Goal: Contribute content: Contribute content

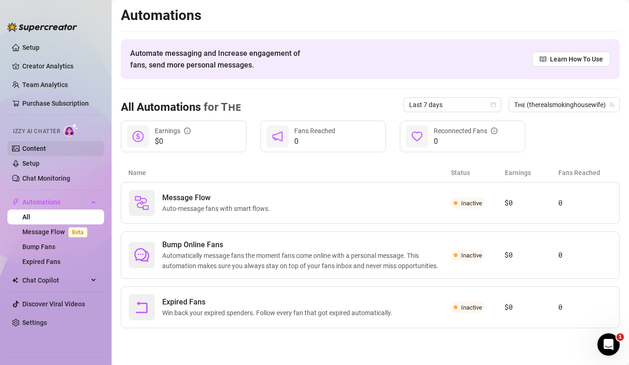
click at [42, 150] on link "Content" at bounding box center [34, 148] width 24 height 7
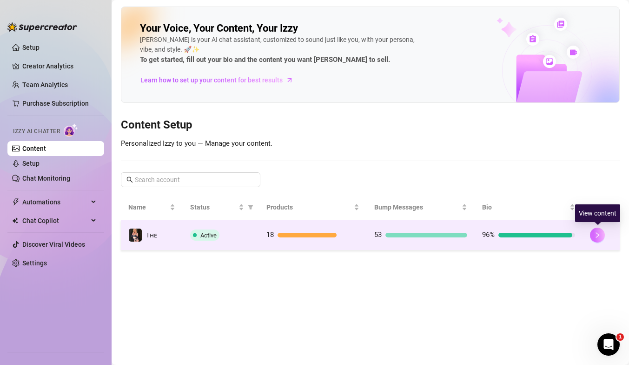
click at [595, 237] on icon "right" at bounding box center [597, 235] width 7 height 7
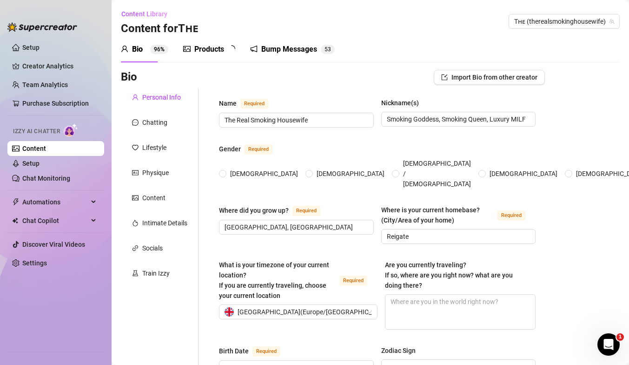
radio input "true"
type input "[DATE]"
click at [222, 49] on div "Products" at bounding box center [209, 49] width 30 height 11
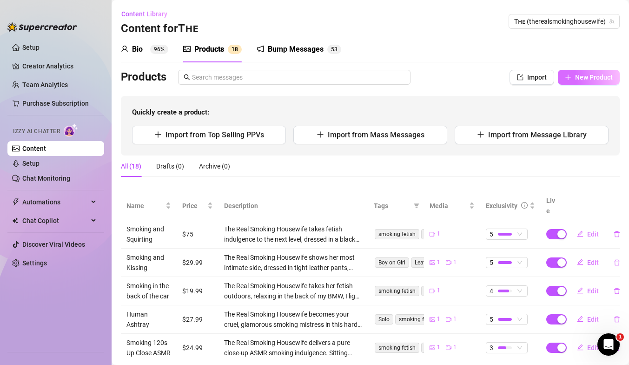
click at [592, 74] on span "New Product" at bounding box center [594, 76] width 38 height 7
type textarea "Type your message here..."
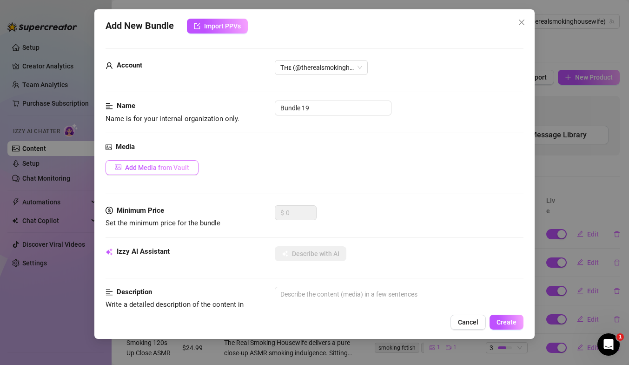
click at [146, 173] on button "Add Media from Vault" at bounding box center [152, 167] width 93 height 15
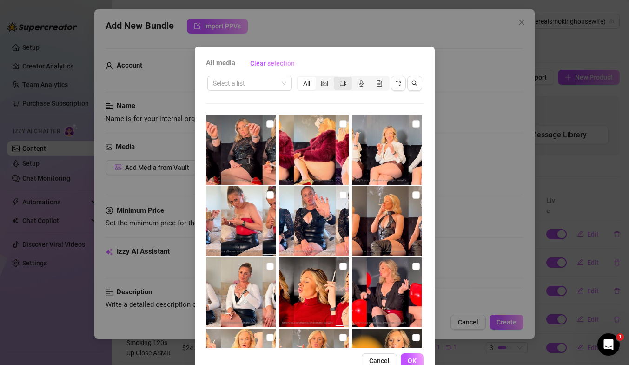
click at [340, 83] on icon "video-camera" at bounding box center [343, 83] width 7 height 7
click at [336, 78] on input "segmented control" at bounding box center [336, 78] width 0 height 0
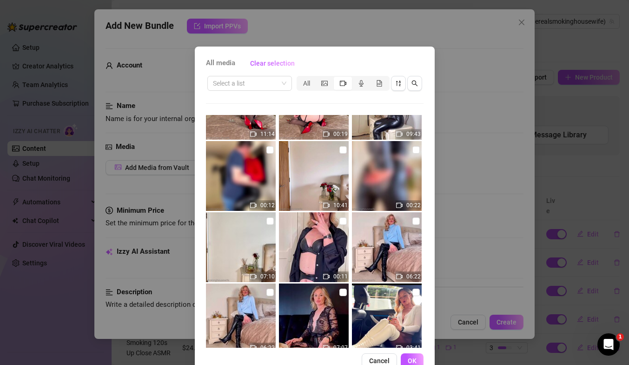
scroll to position [332, 0]
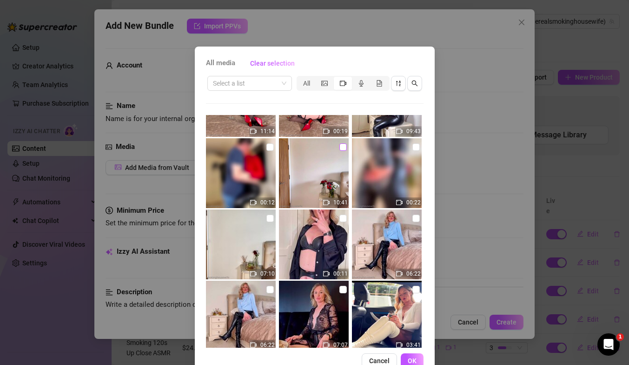
click at [342, 149] on input "checkbox" at bounding box center [342, 146] width 7 height 7
checkbox input "true"
click at [411, 322] on button "OK" at bounding box center [412, 360] width 23 height 15
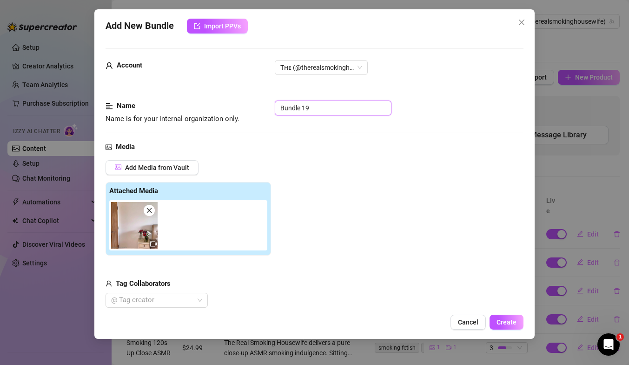
click at [309, 106] on input "Bundle 19" at bounding box center [333, 107] width 117 height 15
type input "B"
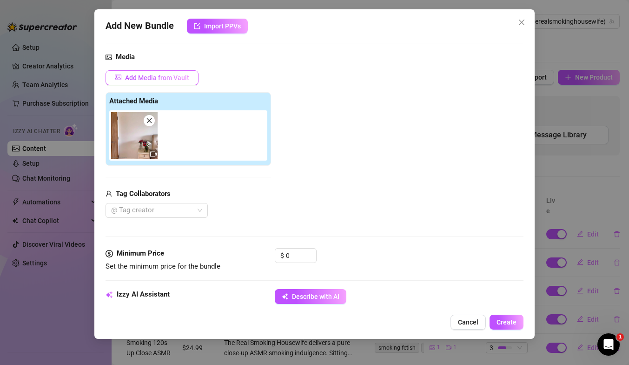
scroll to position [91, 0]
type input "Smoking In Leather Playing With My Toys"
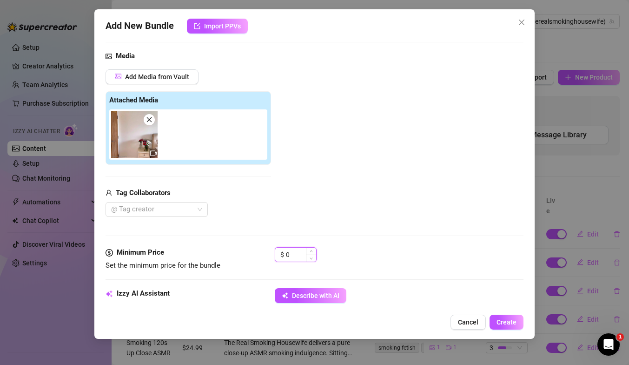
click at [288, 257] on input "0" at bounding box center [301, 254] width 30 height 14
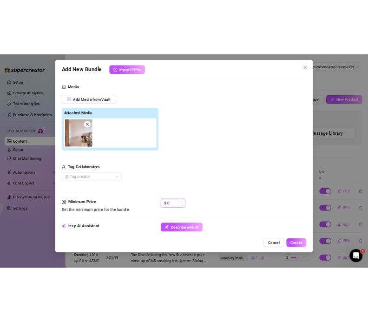
scroll to position [0, 0]
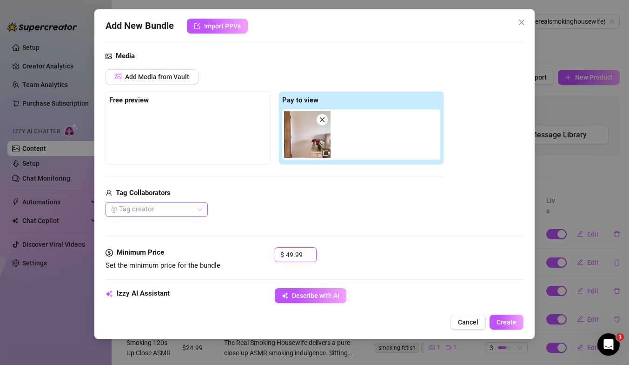
click at [164, 212] on div at bounding box center [151, 209] width 89 height 13
type input "49.99"
click at [163, 226] on div "Miss [PERSON_NAME] 💋" at bounding box center [156, 228] width 87 height 10
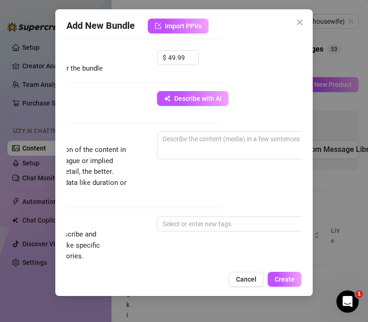
scroll to position [287, 110]
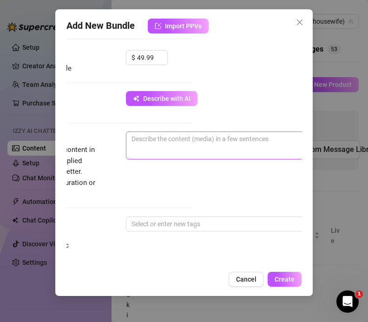
click at [145, 148] on span "0 / 1000" at bounding box center [289, 146] width 326 height 28
click at [131, 134] on textarea at bounding box center [288, 139] width 325 height 14
paste textarea "The Real Smoking Housewife at her filthiest — dressed in my buttoned leather sh…"
type textarea "The Real Smoking Housewife at her filthiest — dressed in my buttoned leather sh…"
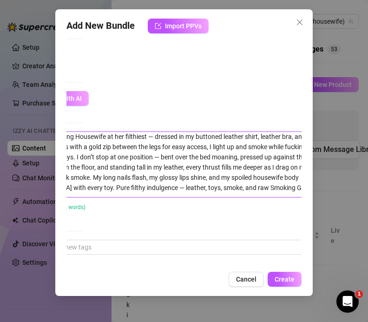
scroll to position [0, 0]
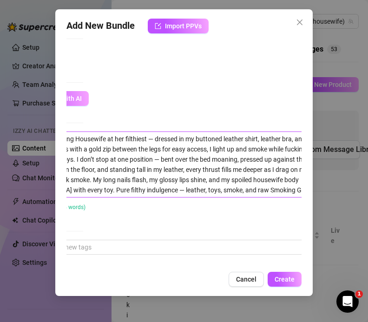
click at [134, 191] on textarea "The Real Smoking Housewife at her filthiest — dressed in my buttoned leather sh…" at bounding box center [180, 164] width 325 height 65
type textarea "The Real Smoking Housewife at her filthiest — dressed in my buttoned leather sh…"
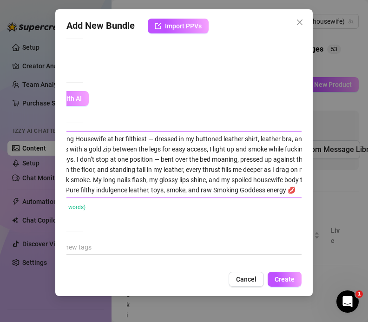
type textarea "The Real Smoking Housewife at her filthiest — dressed in my buttoned leather sh…"
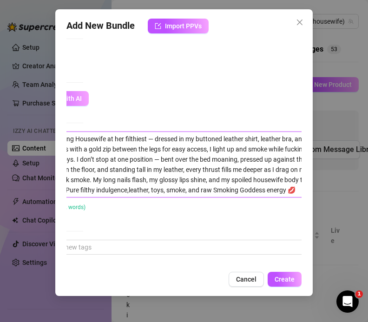
type textarea "The Real Smoking Housewife at her filthiest — dressed in my buttoned leather sh…"
click at [157, 137] on textarea "The Real Smoking Housewife at her filthiest — dressed in my buttoned leather sh…" at bounding box center [180, 164] width 325 height 65
type textarea "The Real Smoking Housewife at her filthiest —dressed in my buttoned leather shi…"
type textarea "The Real Smoking Housewife at her filthiest dressed in my buttoned leather shir…"
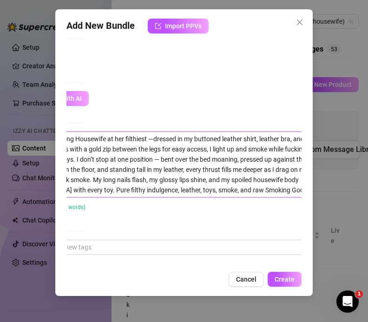
type textarea "The Real Smoking Housewife at her filthiest dressed in my buttoned leather shir…"
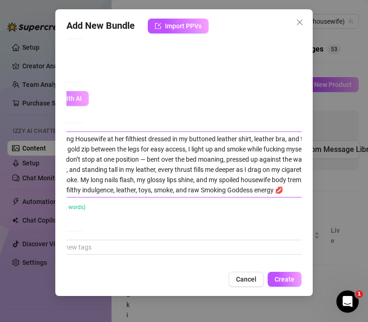
type textarea "The Real Smoking Housewife at her filthiestdressed in my buttoned leather shirt…"
type textarea "The Real Smoking Housewife at her filthiest,dressed in my buttoned leather shir…"
type textarea "The Real Smoking Housewife at her filthiest, dressed in my buttoned leather shi…"
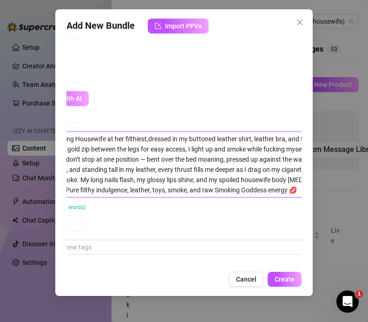
type textarea "The Real Smoking Housewife at her filthiest, dressed in my buttoned leather shi…"
click at [160, 158] on textarea "The Real Smoking Housewife at her filthiest, dressed in my buttoned leather shi…" at bounding box center [180, 164] width 325 height 65
type textarea "The Real Smoking Housewife at her filthiest, dressed in my buttoned leather shi…"
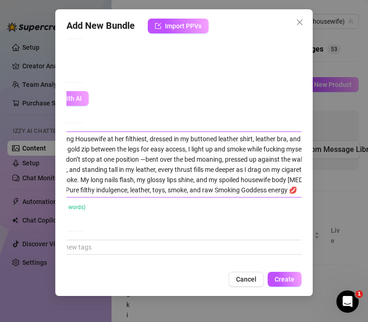
type textarea "The Real Smoking Housewife at her filthiest, dressed in my buttoned leather shi…"
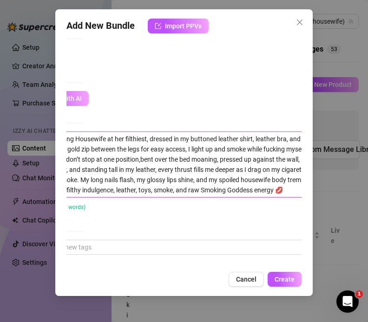
type textarea "The Real Smoking Housewife at her filthiest, dressed in my buttoned leather shi…"
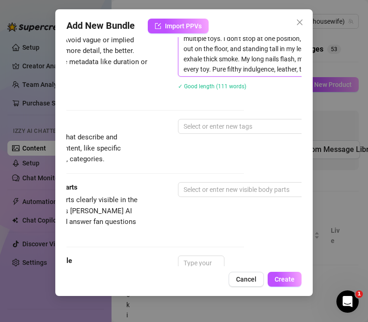
scroll to position [408, 66]
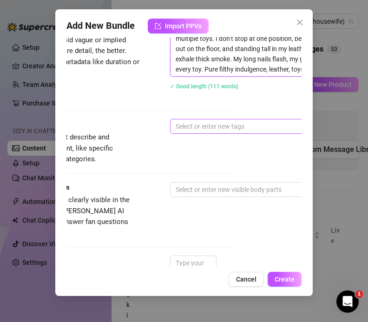
click at [208, 124] on div at bounding box center [328, 126] width 312 height 13
type textarea "The Real Smoking Housewife at her filthiest, dressed in my buttoned leather shi…"
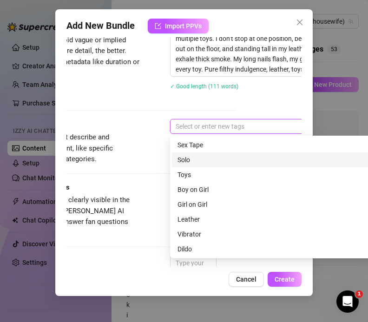
click at [199, 161] on div "Solo" at bounding box center [333, 160] width 311 height 10
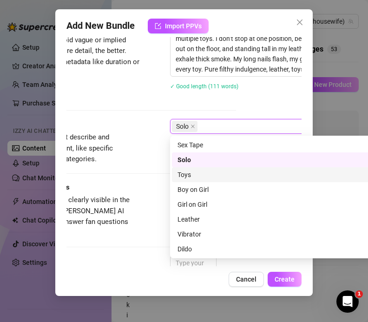
click at [200, 172] on div "Toys" at bounding box center [333, 175] width 311 height 10
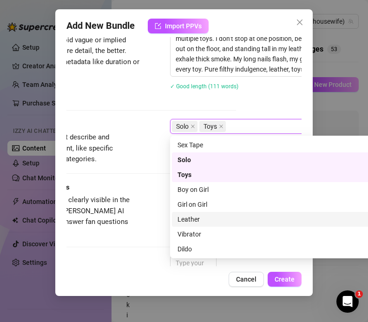
click at [193, 218] on div "Leather" at bounding box center [333, 219] width 311 height 10
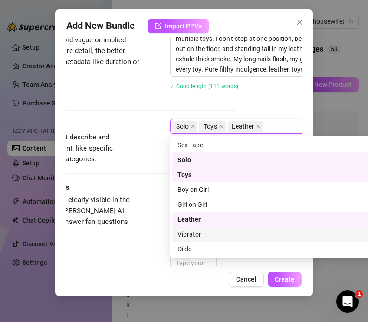
click at [193, 234] on div "Vibrator" at bounding box center [333, 234] width 311 height 10
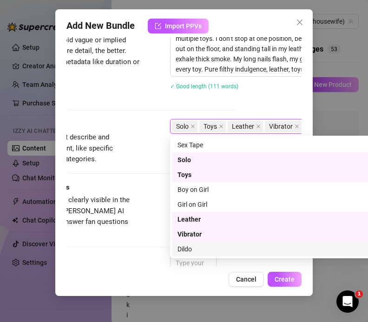
click at [193, 249] on div "Dildo" at bounding box center [333, 249] width 311 height 10
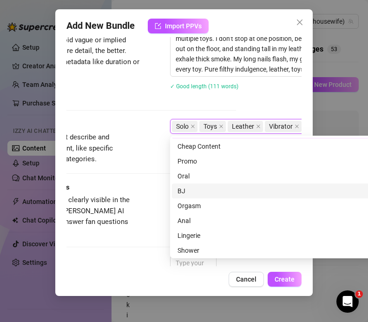
scroll to position [118, 0]
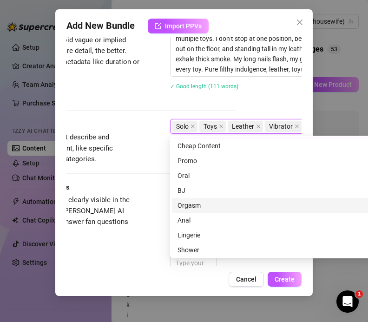
click at [193, 203] on div "Orgasm" at bounding box center [333, 205] width 311 height 10
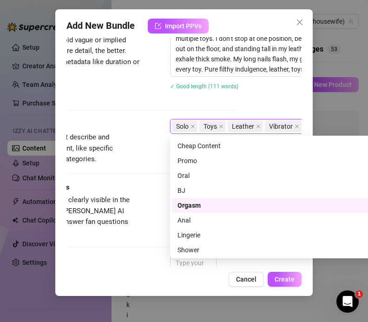
scroll to position [134, 0]
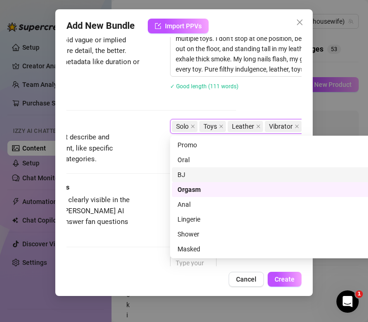
click at [148, 117] on div "Description Write a detailed description of the content in a few sentences. Avo…" at bounding box center [118, 65] width 235 height 108
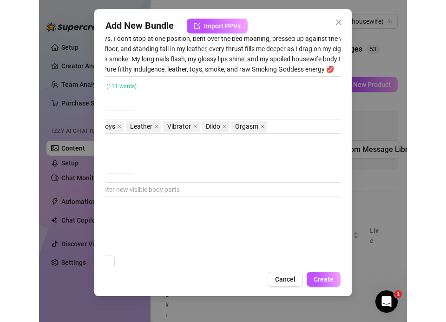
scroll to position [408, 206]
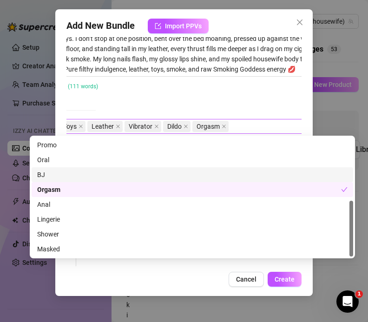
click at [240, 129] on div "Solo Toys Leather Vibrator Dildo Orgasm" at bounding box center [188, 126] width 312 height 13
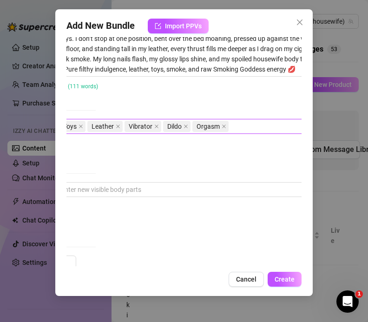
type textarea "Type your message here..."
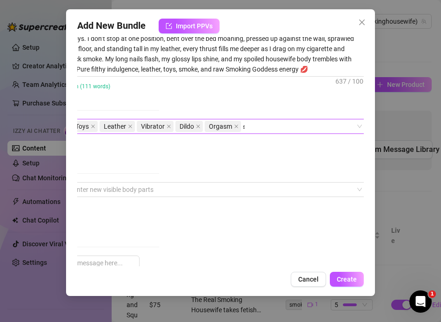
scroll to position [0, 0]
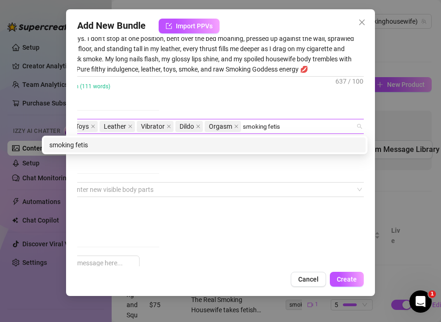
type input "smoking fetish"
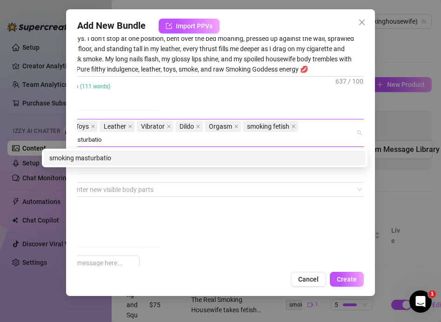
type input "smoking masturbation"
type input "smoking and toys"
type input "multiple toys"
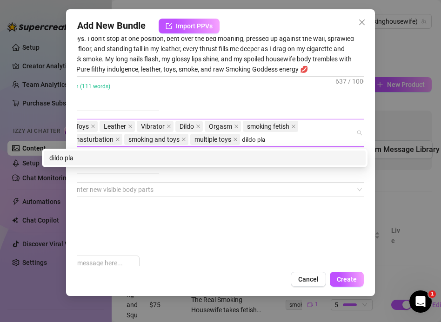
type input "dildo play"
type input "rempant rabbit"
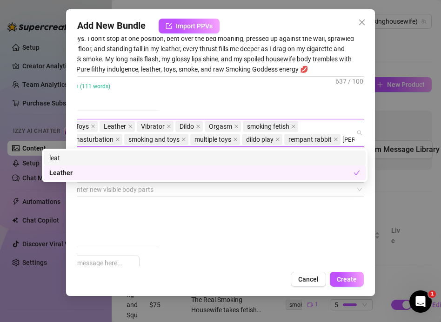
scroll to position [408, 184]
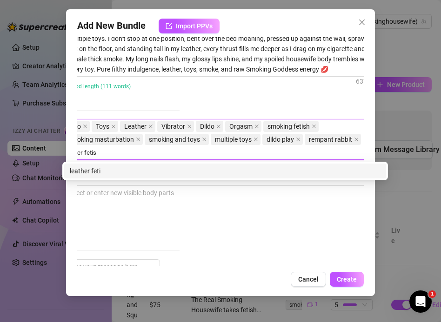
type input "leather fetish"
type input "leather leggings"
type input "leather bra"
type input "leather shirt"
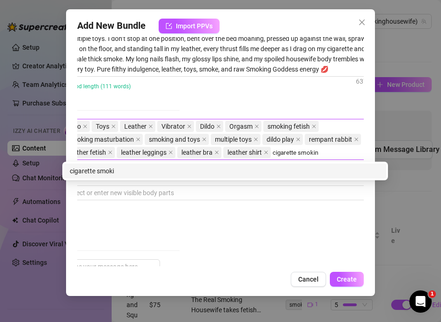
type input "[MEDICAL_DATA]"
type input "nails fetish"
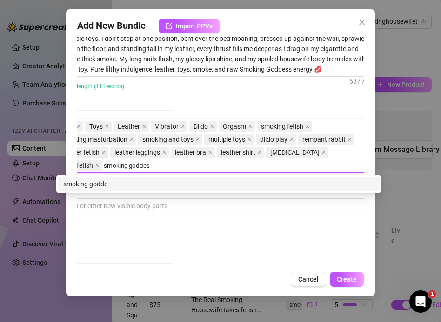
type input "smoking goddess"
type input "milf smoking b"
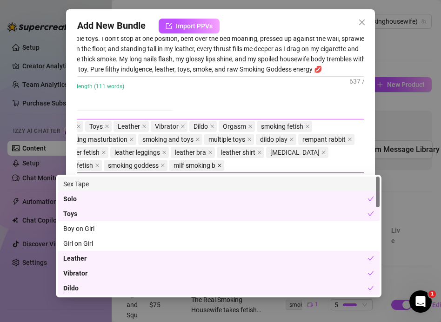
click at [222, 164] on icon "close" at bounding box center [219, 165] width 5 height 5
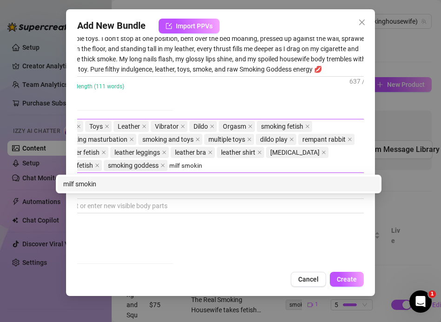
type input "milf smoking"
type input "blonde milf"
type input "british milf"
type input "luxury milf"
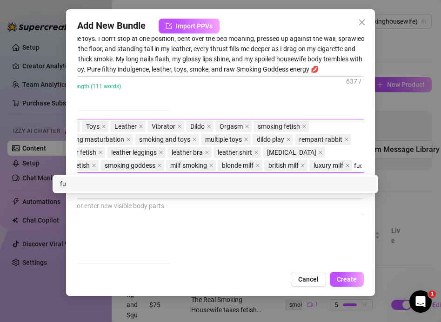
scroll to position [408, 179]
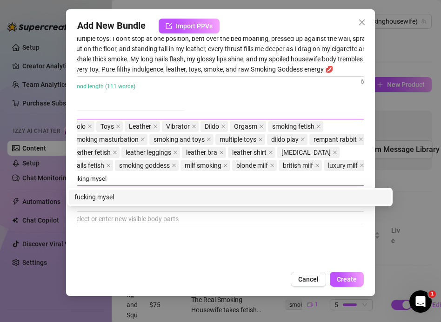
type input "fucking myself"
type input "playing with myself"
type input "dildo in pussy"
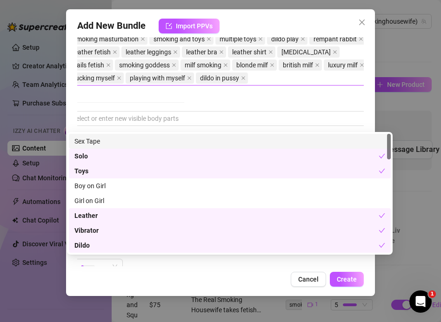
scroll to position [510, 179]
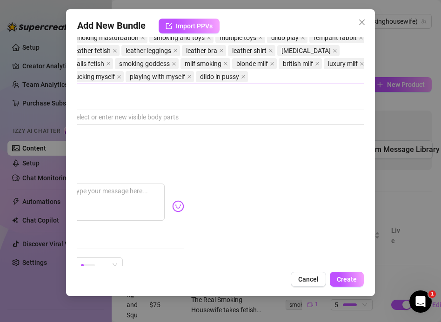
click at [167, 233] on div "Caption Example Provide a sample caption that reflects the exact style you'd us…" at bounding box center [41, 221] width 286 height 74
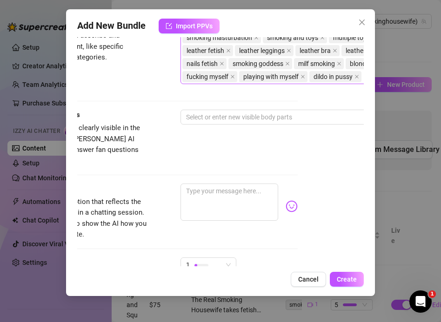
scroll to position [510, 66]
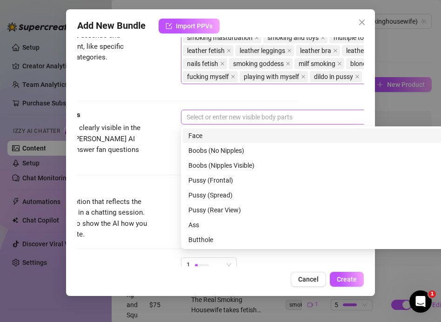
click at [212, 119] on div at bounding box center [339, 117] width 312 height 13
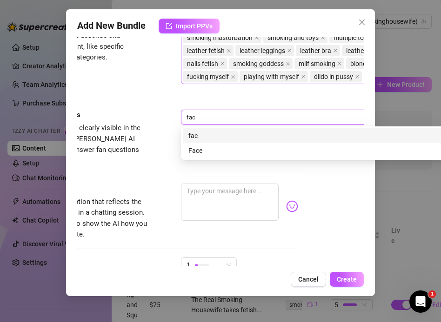
type input "face"
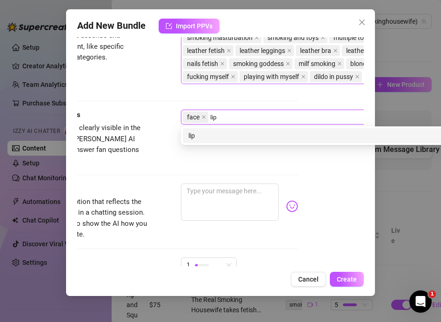
type input "lips"
type input "n"
type input "mouth"
type input "nails"
type input "hands"
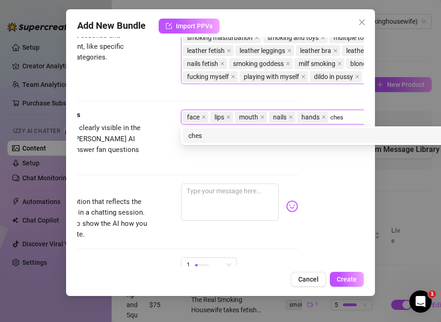
type input "chest"
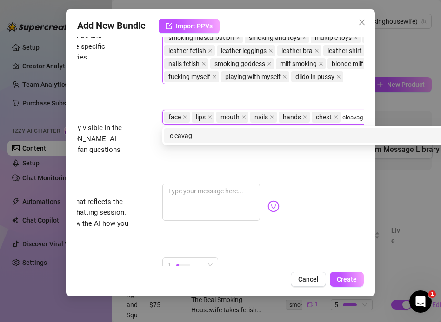
type input "cleavage"
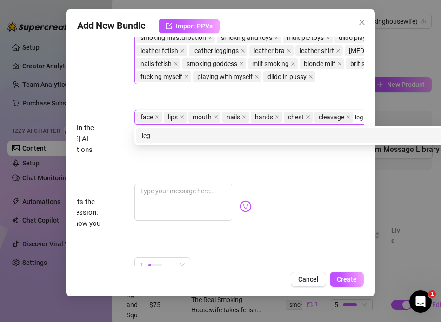
type input "legs"
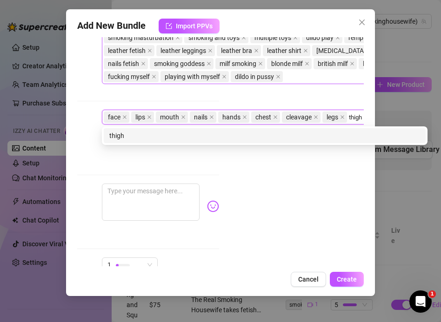
type input "thighs"
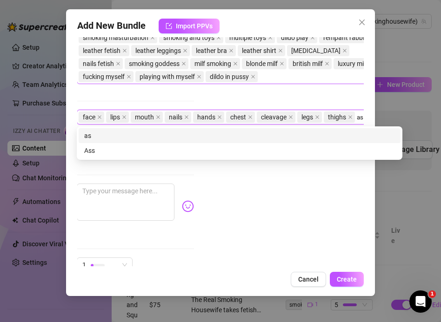
type input "ass"
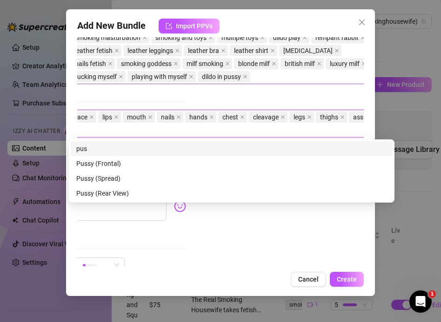
type input "p"
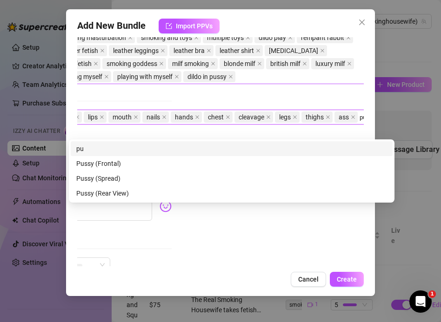
scroll to position [510, 178]
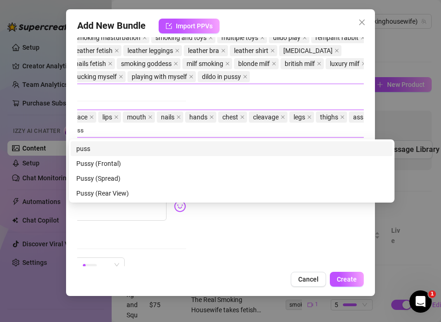
type input "pussy"
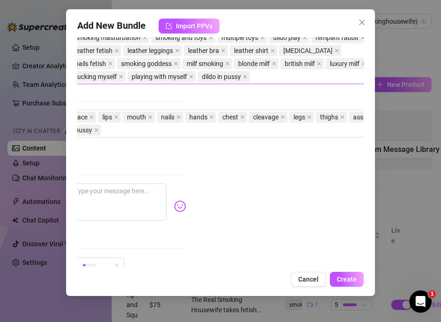
click at [168, 89] on div "Tags Simple keywords that describe and summarize the content, like specific fet…" at bounding box center [43, 54] width 286 height 75
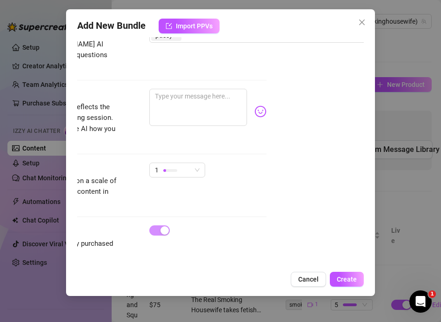
scroll to position [605, 96]
click at [168, 90] on textarea at bounding box center [199, 107] width 98 height 37
paste textarea "Cigarette burning, smoke spilling… leather zipped open while I fuck myself with…"
type textarea "Cigarette burning, smoke spilling… leather zipped open while I fuck myself with…"
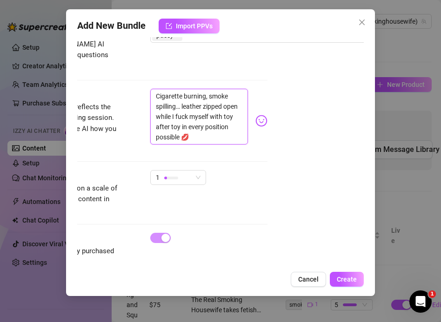
scroll to position [0, 0]
click at [182, 96] on textarea "Cigarette burning, smoke spilling… leather zipped open while I fuck myself with…" at bounding box center [199, 117] width 98 height 56
type textarea "Cigarette burning, smoke spilling…leather zipped open while I fuck myself with …"
type textarea "Cigarette burning, smoke spillingleather zipped open while I fuck myself with t…"
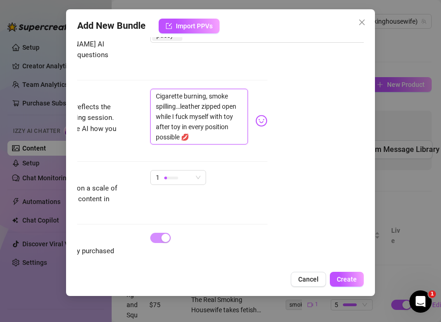
type textarea "Cigarette burning, smoke spillingleather zipped open while I fuck myself with t…"
type textarea "Cigarette burning, smoke spilling,leather zipped open while I fuck myself with …"
type textarea "Cigarette burning, smoke spilling, leather zipped open while I fuck myself with…"
click at [177, 173] on div at bounding box center [171, 177] width 14 height 9
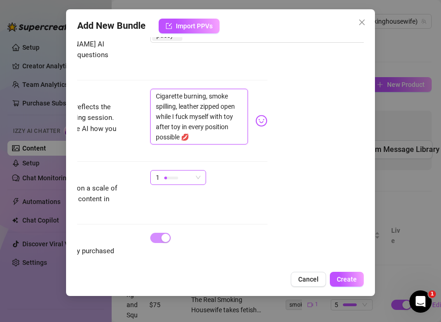
type textarea "Cigarette burning, smoke spilling, leather zipped open while I fuck myself with…"
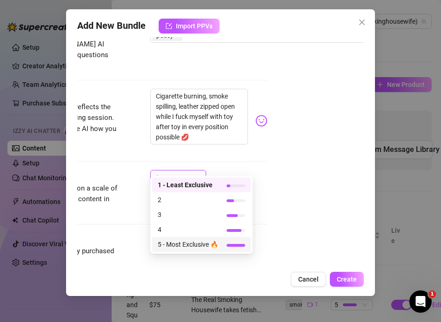
click at [180, 246] on span "5 - Most Exclusive 🔥" at bounding box center [188, 244] width 60 height 10
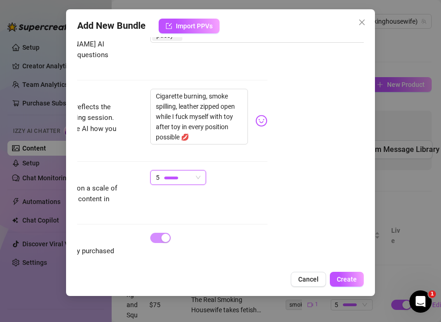
scroll to position [612, 96]
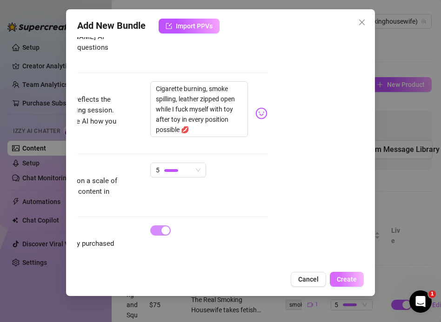
click at [350, 283] on button "Create" at bounding box center [347, 279] width 34 height 15
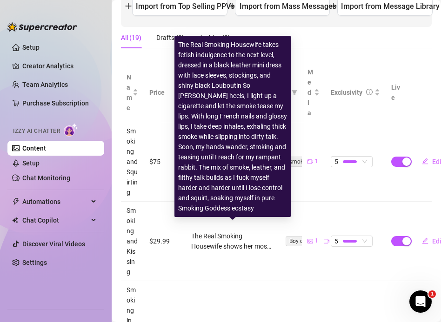
scroll to position [144, 0]
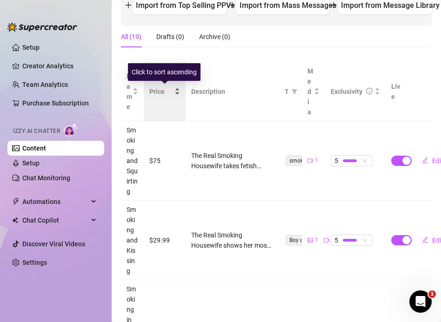
click at [176, 96] on div "Price" at bounding box center [164, 91] width 31 height 10
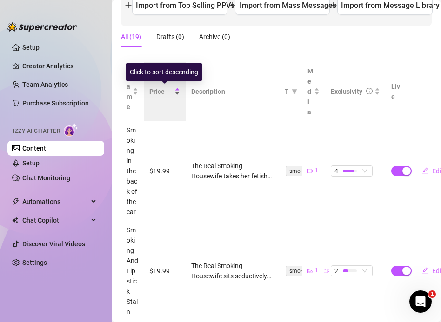
click at [176, 96] on div "Price" at bounding box center [164, 91] width 31 height 10
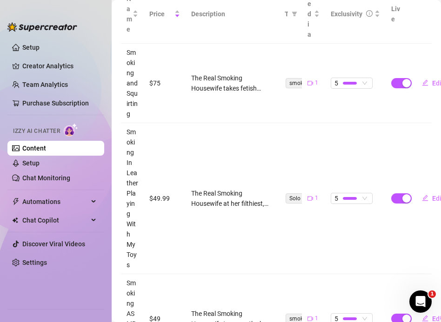
scroll to position [220, 0]
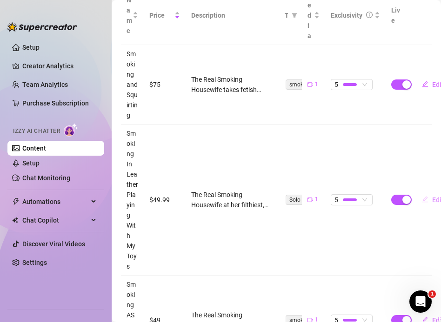
click at [436, 201] on span "Edit" at bounding box center [438, 199] width 12 height 7
type textarea "Cigarette burning, smoke spilling, leather zipped open while I fuck myself with…"
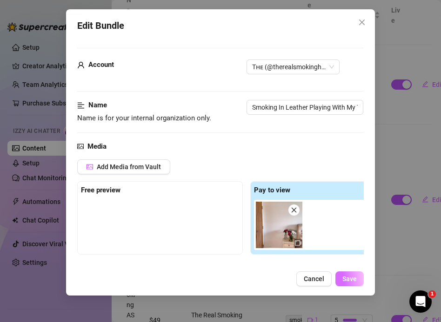
click at [343, 277] on span "Save" at bounding box center [349, 278] width 14 height 7
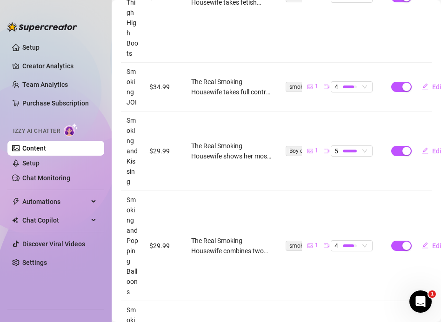
scroll to position [935, 0]
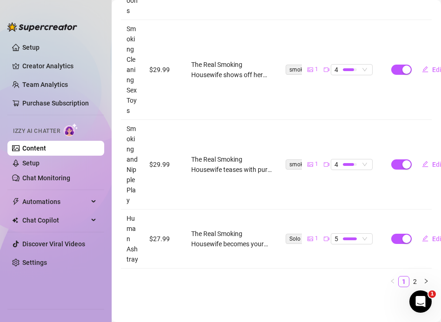
click at [46, 148] on link "Content" at bounding box center [34, 148] width 24 height 7
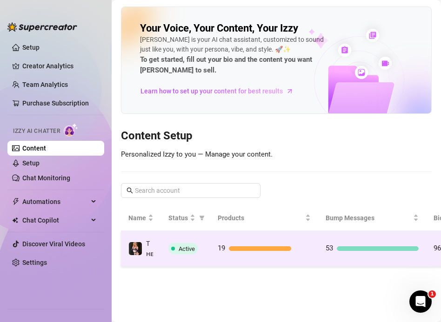
scroll to position [0, 121]
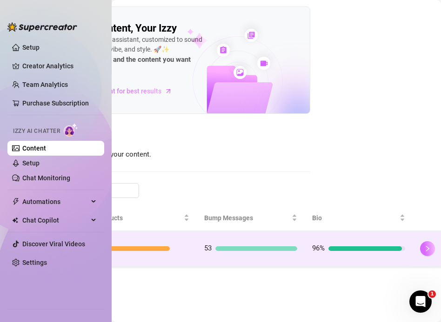
click at [428, 256] on button "button" at bounding box center [427, 248] width 15 height 15
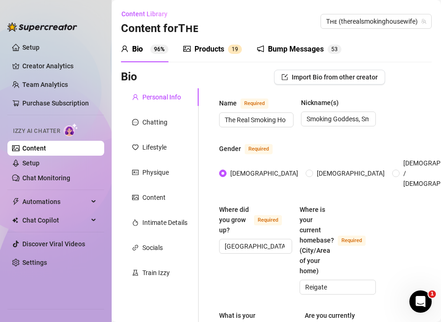
click at [217, 50] on div "Products" at bounding box center [209, 49] width 30 height 11
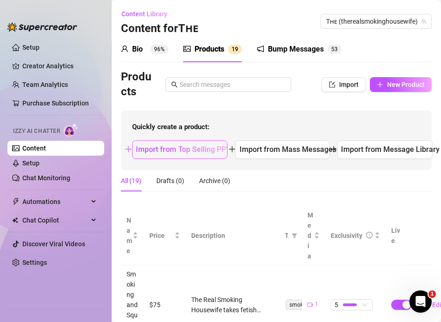
click at [178, 146] on span "Import from Top Selling PPVs" at bounding box center [185, 149] width 99 height 9
type textarea "Type your message here..."
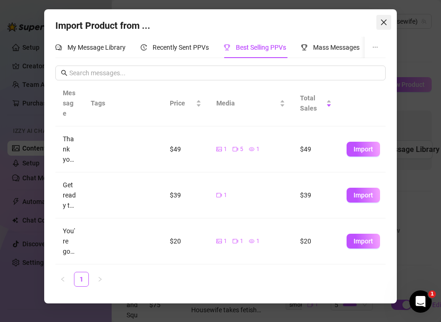
click at [386, 23] on icon "close" at bounding box center [383, 22] width 7 height 7
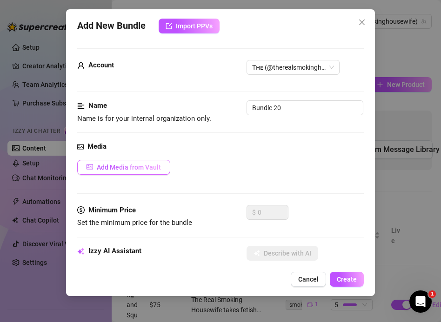
click at [118, 172] on button "Add Media from Vault" at bounding box center [123, 167] width 93 height 15
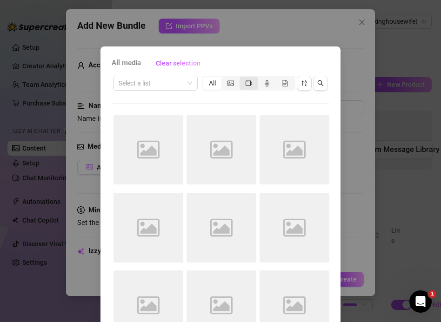
click at [249, 83] on icon "video-camera" at bounding box center [249, 83] width 7 height 7
click at [242, 78] on input "segmented control" at bounding box center [242, 78] width 0 height 0
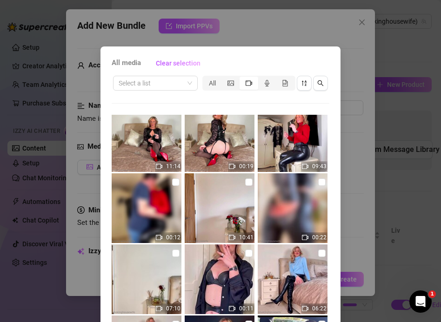
scroll to position [351, 0]
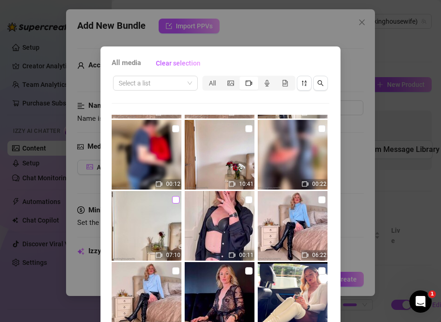
click at [175, 200] on input "checkbox" at bounding box center [175, 199] width 7 height 7
checkbox input "true"
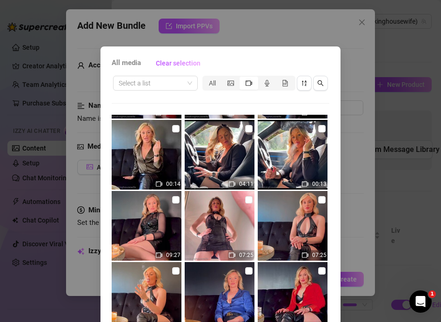
scroll to position [66, 0]
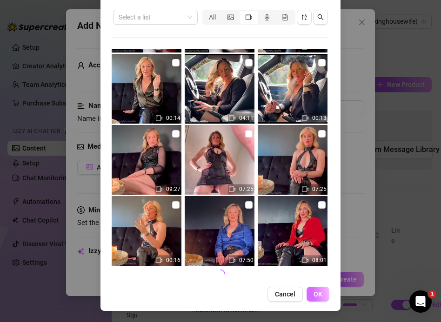
click at [317, 299] on button "OK" at bounding box center [317, 294] width 23 height 15
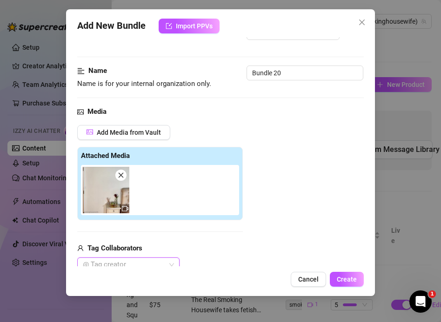
scroll to position [0, 0]
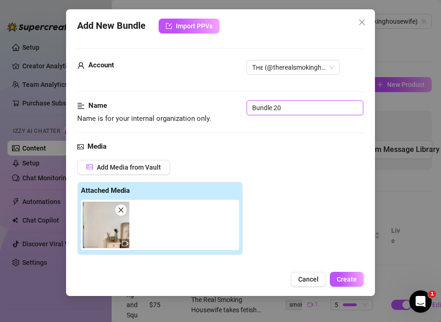
drag, startPoint x: 292, startPoint y: 108, endPoint x: 207, endPoint y: 104, distance: 85.2
click at [207, 104] on div "Name Name is for your internal organization only. Bundle 20" at bounding box center [220, 112] width 286 height 24
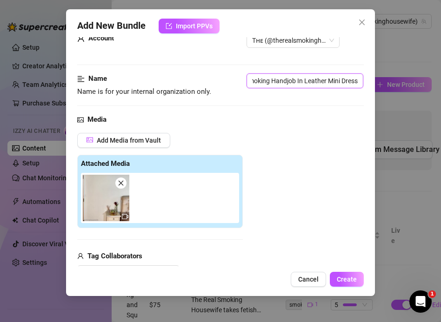
scroll to position [138, 0]
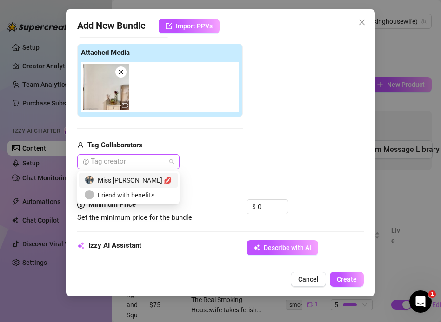
click at [137, 165] on div at bounding box center [123, 161] width 89 height 13
type input "Smoking Handjob In Leather Mini Dress"
click at [136, 176] on div "Miss [PERSON_NAME] 💋" at bounding box center [128, 180] width 87 height 10
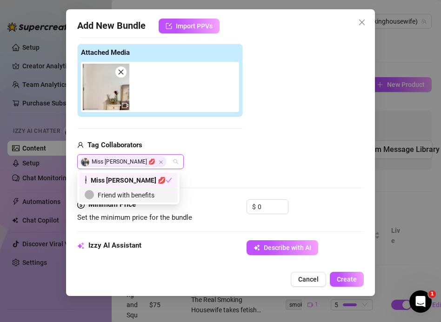
click at [147, 191] on div "Friend with benefits" at bounding box center [128, 195] width 87 height 10
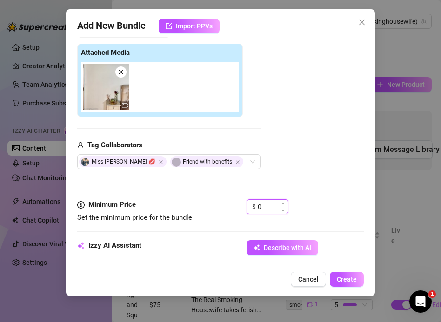
click at [263, 209] on input "0" at bounding box center [273, 207] width 30 height 14
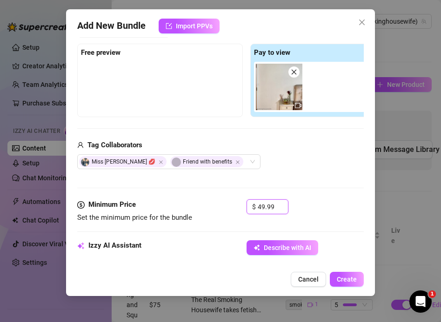
type input "49.99"
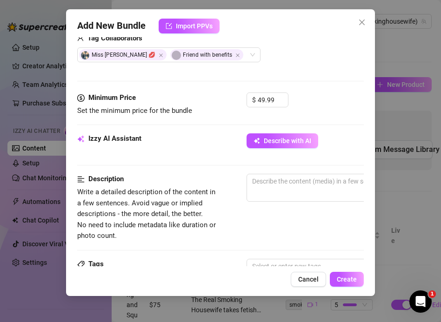
scroll to position [246, 0]
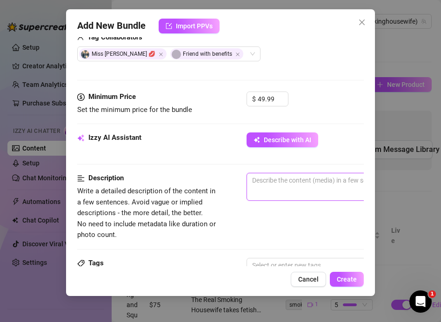
click at [254, 185] on textarea at bounding box center [409, 180] width 325 height 14
paste textarea "Cigarette burning, smoke spilling… leather zipped open while I fuck myself with…"
type textarea "Cigarette burning, smoke spilling… leather zipped open while I fuck myself with…"
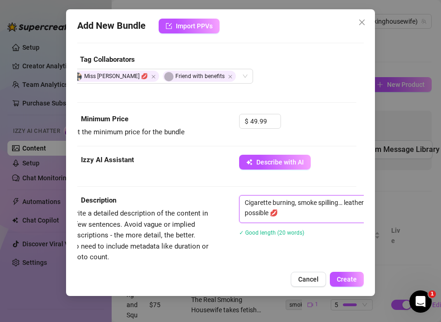
scroll to position [221, 7]
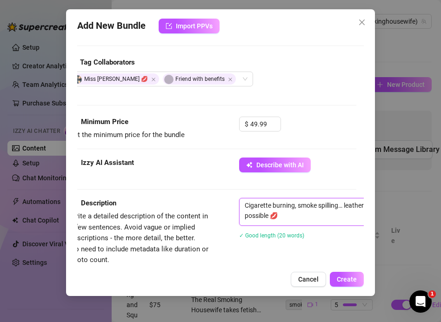
drag, startPoint x: 283, startPoint y: 216, endPoint x: 197, endPoint y: 166, distance: 99.8
click at [197, 166] on form "Account Tʜᴇ (@therealsmokinghousewife) Name Name is for your internal organizat…" at bounding box center [213, 217] width 286 height 781
type textarea "Describe the content (media) in a few sentences"
click at [265, 211] on textarea at bounding box center [401, 206] width 325 height 14
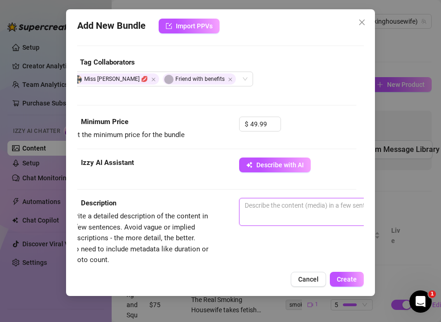
paste textarea "The Real Smoking Housewife takes control in this filthy JOI-style handjob with …"
type textarea "The Real Smoking Housewife takes control in this filthy JOI-style handjob with …"
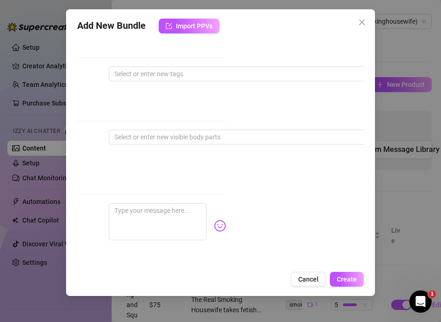
scroll to position [461, 134]
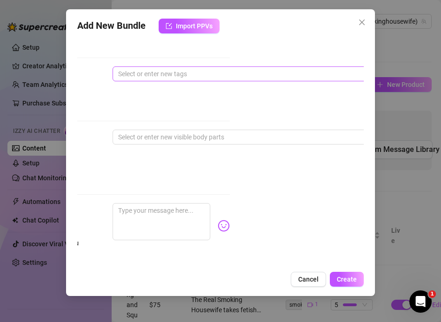
click at [148, 73] on div at bounding box center [270, 73] width 312 height 13
type textarea "The Real Smoking Housewife takes control in this filthy JOI-style handjob with …"
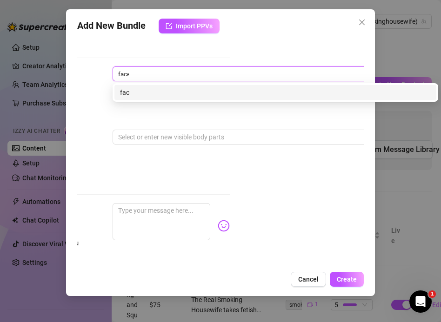
type input "[PERSON_NAME]"
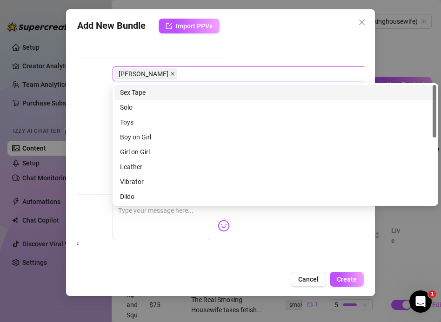
click at [170, 74] on icon "close" at bounding box center [172, 74] width 5 height 5
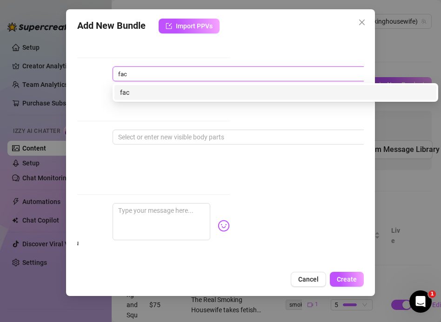
type input "face"
type input "lips"
type input "mouth"
type input "nails"
type input "hands"
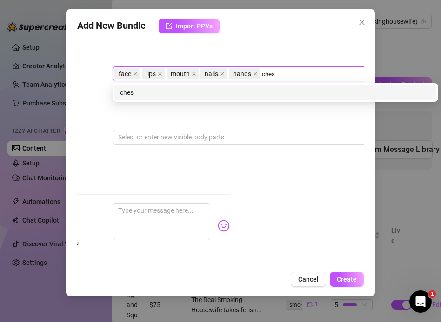
type input "chest"
type input "cleavage"
type input "legs"
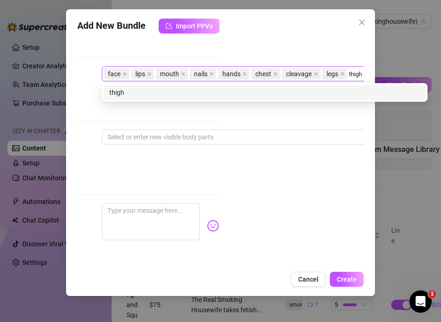
type input "thighs"
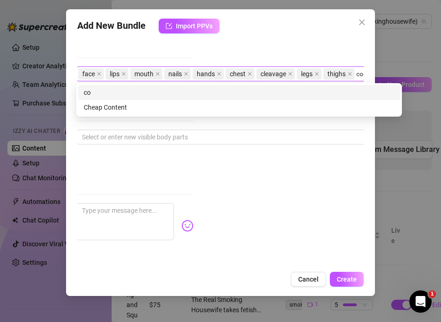
type input "cock"
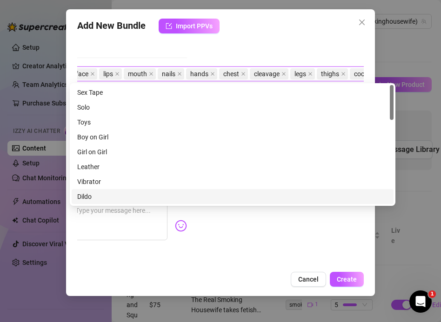
click at [239, 255] on div "Account Tʜᴇ (@therealsmokinghousewife) Name Name is for your internal organizat…" at bounding box center [220, 151] width 286 height 229
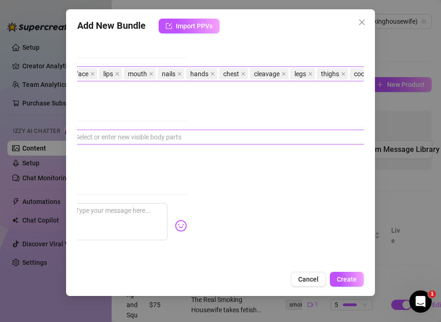
click at [99, 140] on div at bounding box center [228, 137] width 312 height 13
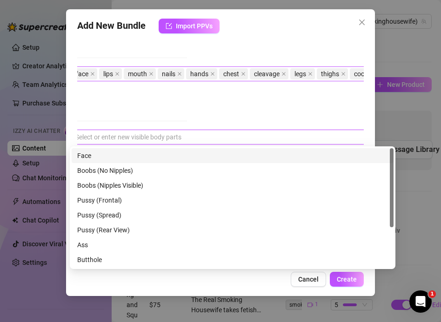
scroll to position [461, 175]
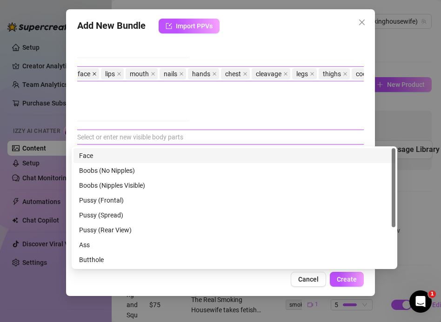
click at [95, 72] on icon "close" at bounding box center [94, 74] width 5 height 5
click at [95, 72] on span "lips" at bounding box center [84, 73] width 23 height 11
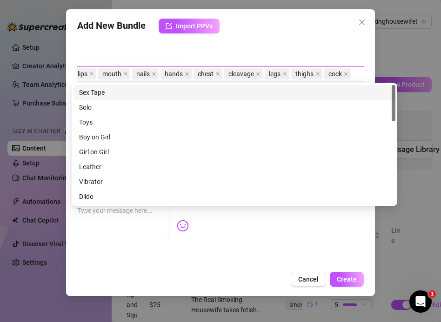
click at [95, 72] on span "lips" at bounding box center [84, 73] width 23 height 11
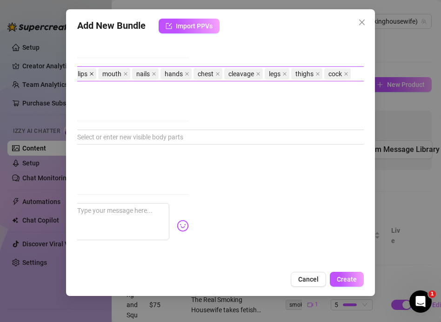
click at [93, 73] on icon "close" at bounding box center [91, 74] width 5 height 5
click at [93, 73] on span "mouth" at bounding box center [87, 74] width 19 height 10
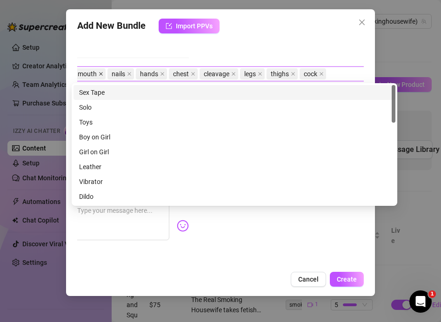
click at [102, 74] on icon "close" at bounding box center [101, 74] width 5 height 5
click at [95, 75] on icon "close" at bounding box center [95, 74] width 5 height 5
click at [99, 73] on icon "close" at bounding box center [100, 75] width 4 height 4
click at [99, 73] on icon "close" at bounding box center [97, 74] width 5 height 5
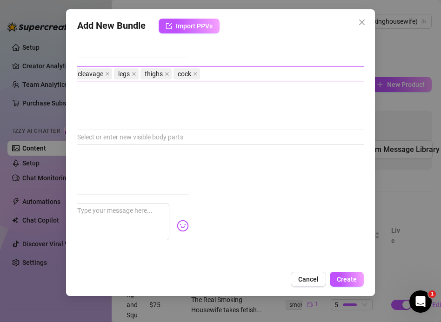
click at [99, 73] on span "cleavage" at bounding box center [91, 74] width 26 height 10
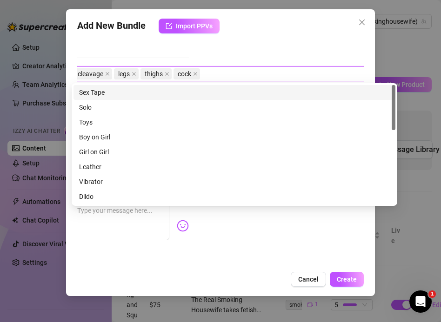
click at [104, 73] on span "cleavage" at bounding box center [92, 73] width 39 height 11
click at [107, 74] on icon "close" at bounding box center [108, 75] width 4 height 4
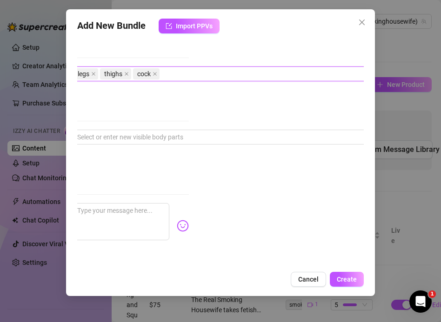
click at [88, 73] on span "legs" at bounding box center [84, 74] width 12 height 10
click at [93, 74] on icon "close" at bounding box center [93, 74] width 5 height 5
click at [98, 74] on icon "close" at bounding box center [100, 74] width 5 height 5
click at [97, 74] on icon "close" at bounding box center [95, 74] width 5 height 5
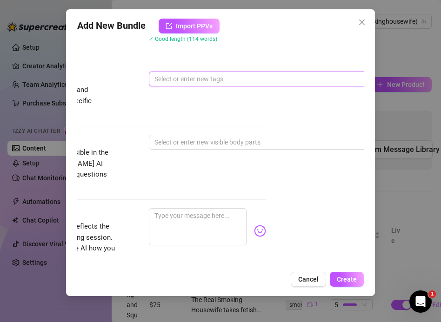
scroll to position [456, 0]
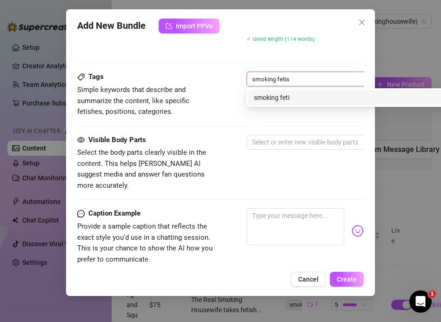
type input "smoking fetish"
type input "handjob"
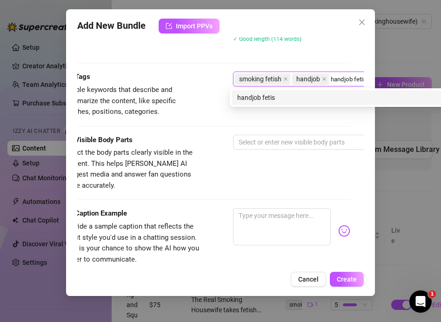
type input "handjob fetish"
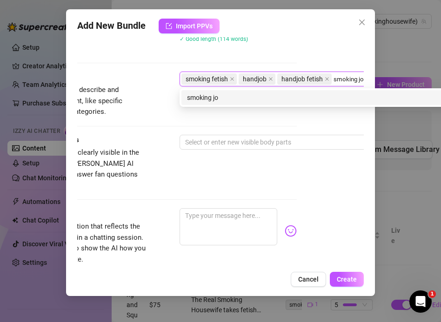
type input "smoking joi"
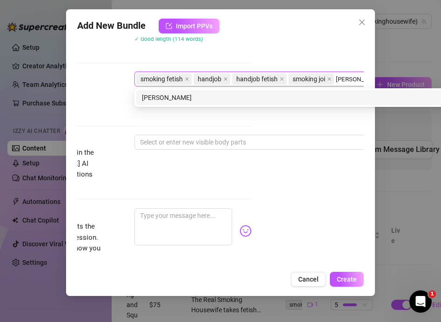
type input "[PERSON_NAME]"
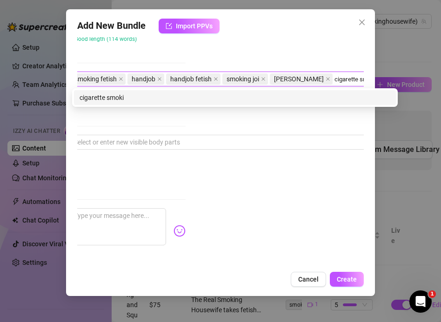
type input "[MEDICAL_DATA]"
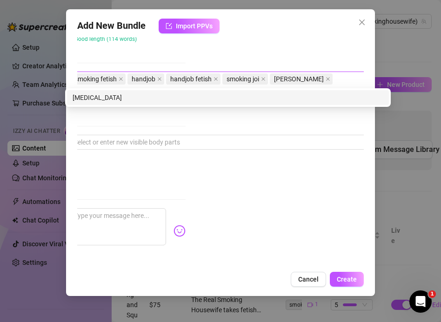
scroll to position [456, 181]
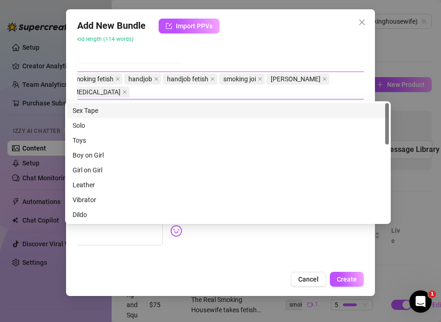
type input "m"
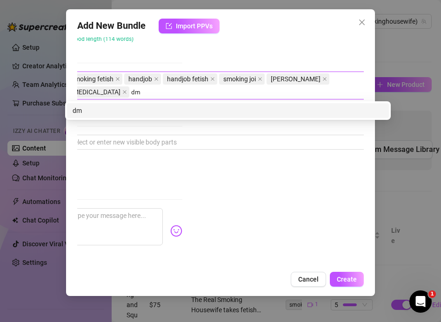
type input "d"
type input "smoking domination"
type input "dirty talk"
type input "real cock"
type input "nails fetish"
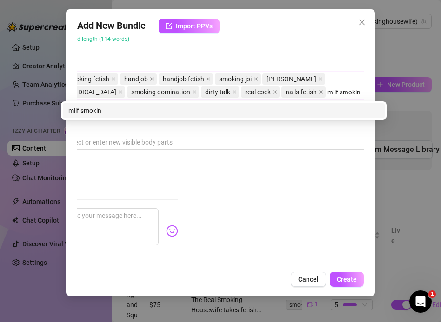
type input "milf smoking"
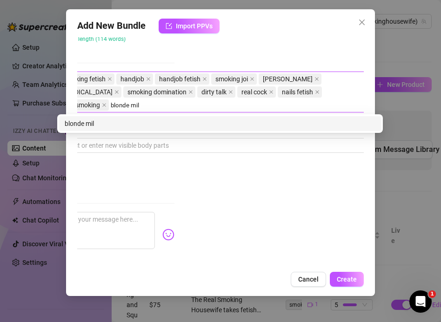
type input "blonde milf"
type input "british milf"
type input "luxury milf"
type input "smoking goddess"
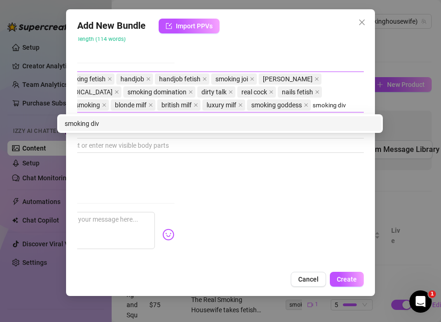
type input "smoking diva"
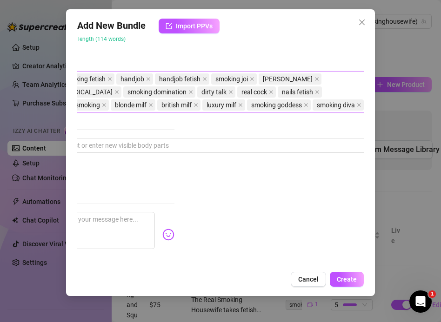
click at [239, 253] on div "Account Tʜᴇ (@therealsmokinghousewife) Name Name is for your internal organizat…" at bounding box center [220, 151] width 286 height 229
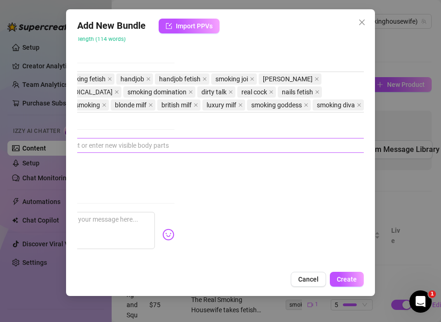
click at [110, 151] on div at bounding box center [215, 145] width 312 height 13
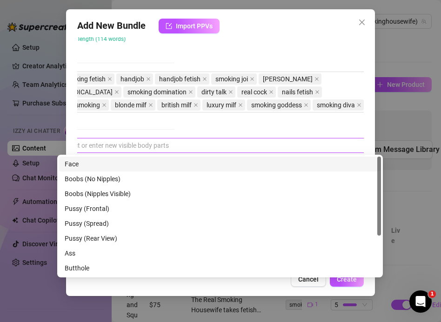
scroll to position [456, 33]
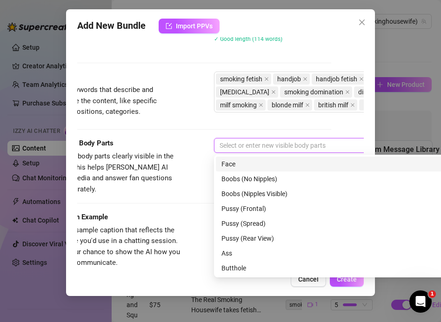
click at [227, 167] on div "Face" at bounding box center [376, 164] width 311 height 10
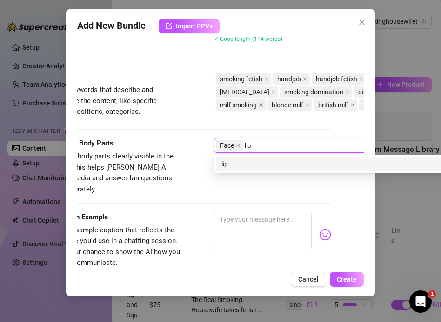
type input "lips"
type input "mouth"
type input "nails"
type input "hands"
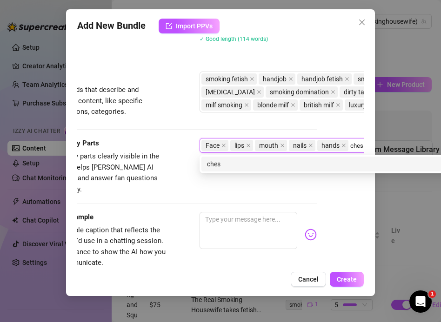
type input "chest"
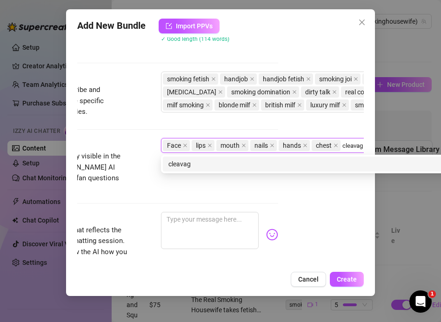
type input "cleavage"
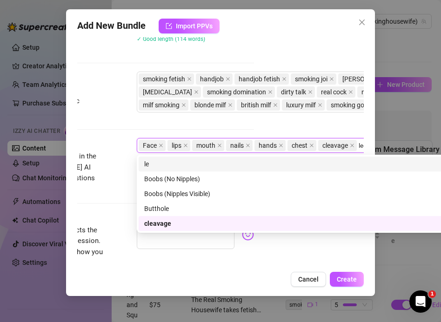
scroll to position [456, 113]
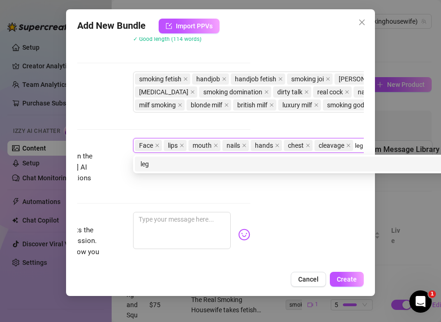
type input "legs"
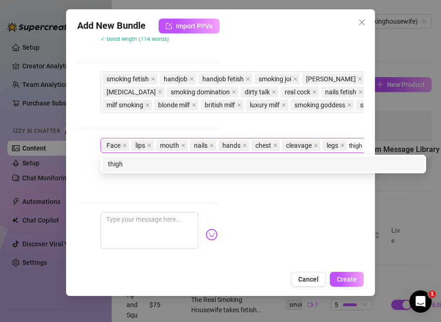
type input "thighs"
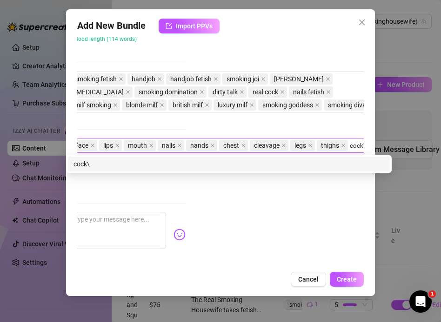
scroll to position [456, 180]
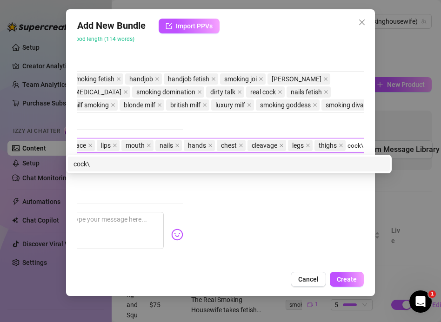
type input "cock"
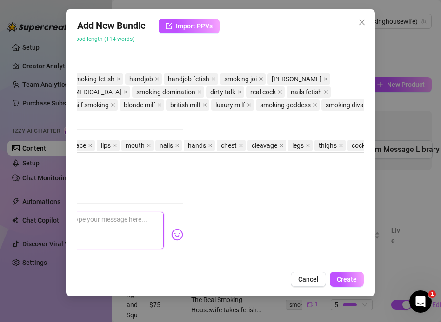
click at [88, 213] on textarea at bounding box center [115, 230] width 98 height 37
paste textarea "Naked the way I like it… my nails stroking your cock, cigarette burning, and my…"
type textarea "Naked the way I like it… my nails stroking your cock, cigarette burning, and my…"
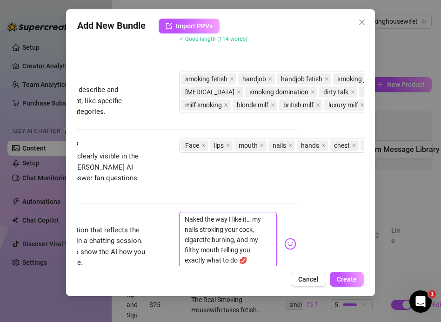
scroll to position [456, 59]
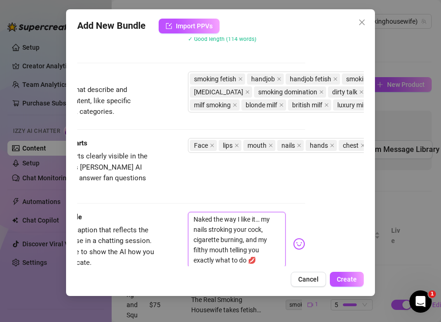
click at [193, 212] on textarea "Naked the way I like it… my nails stroking your cock, cigarette burning, and my…" at bounding box center [237, 240] width 98 height 56
type textarea "HNaked the way I like it… my nails stroking your cock, cigarette burning, and m…"
type textarea "HeNaked the way I like it… my nails stroking your cock, cigarette burning, and …"
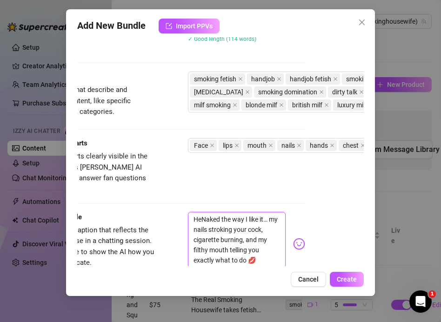
type textarea "He'Naked the way I like it… my nails stroking your cock, cigarette burning, and…"
type textarea "He'sNaked the way I like it… my nails stroking your cock, cigarette burning, an…"
type textarea "He's Naked the way I like it… my nails stroking your cock, cigarette burning, a…"
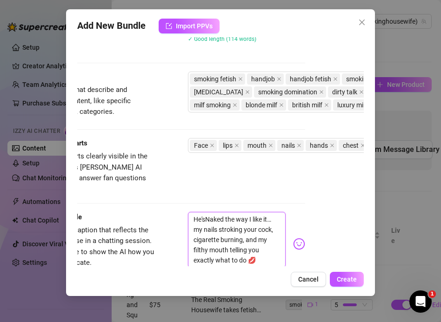
type textarea "He's Naked the way I like it… my nails stroking your cock, cigarette burning, a…"
click at [213, 212] on textarea "He's Naked the way I like it… my nails stroking your cock, cigarette burning, a…" at bounding box center [237, 240] width 98 height 56
type textarea "He's aked the way I like it… my nails stroking your cock, cigarette burning, an…"
type textarea "He's naked the way I like it… my nails stroking your cock, cigarette burning, a…"
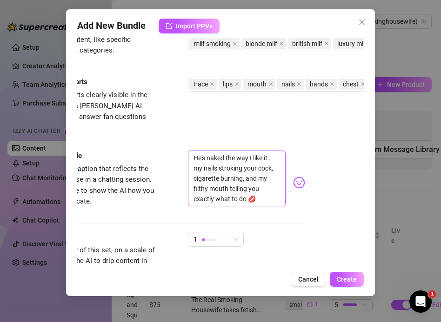
scroll to position [518, 59]
click at [235, 232] on span "1" at bounding box center [215, 239] width 45 height 14
type textarea "He's naked the way I like it… my nails stroking your cock, cigarette burning, a…"
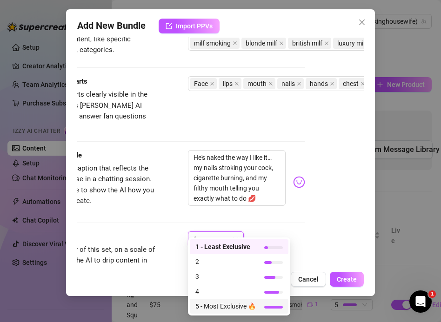
click at [234, 302] on span "5 - Most Exclusive 🔥" at bounding box center [225, 306] width 60 height 10
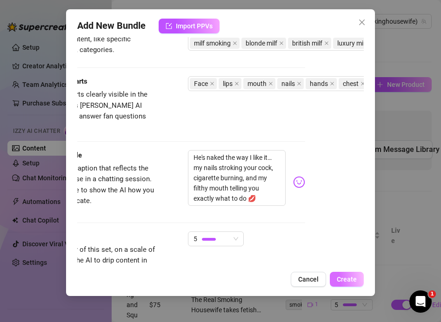
click at [344, 279] on span "Create" at bounding box center [347, 279] width 20 height 7
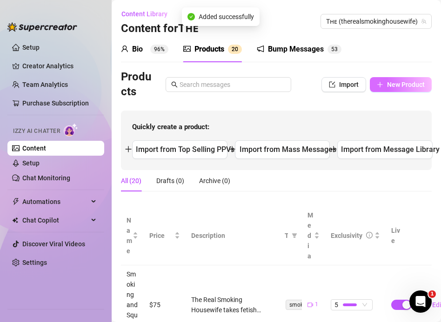
click at [384, 83] on button "New Product" at bounding box center [401, 84] width 62 height 15
type textarea "Type your message here..."
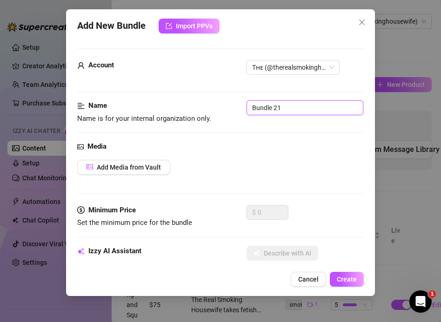
drag, startPoint x: 284, startPoint y: 110, endPoint x: 208, endPoint y: 104, distance: 75.6
click at [208, 104] on div "Name Name is for your internal organization only. Bundle 21" at bounding box center [220, 112] width 286 height 24
click at [130, 165] on span "Add Media from Vault" at bounding box center [129, 167] width 64 height 7
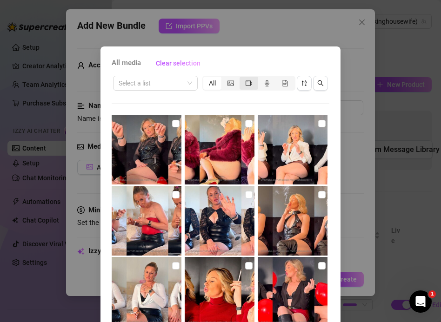
click at [244, 82] on div "segmented control" at bounding box center [248, 83] width 18 height 13
click at [242, 78] on input "segmented control" at bounding box center [242, 78] width 0 height 0
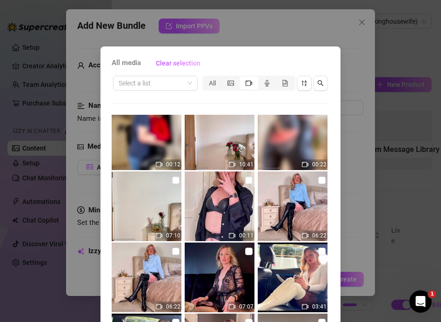
scroll to position [382, 0]
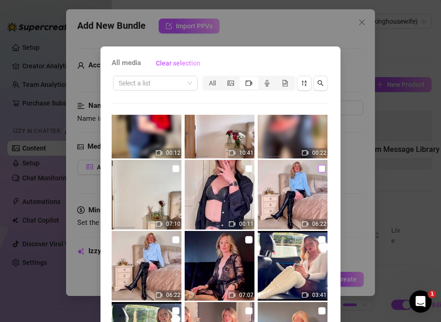
click at [323, 170] on input "checkbox" at bounding box center [321, 168] width 7 height 7
checkbox input "true"
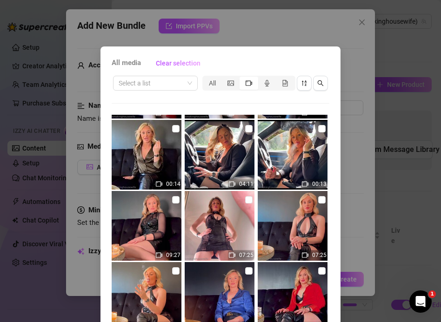
scroll to position [66, 0]
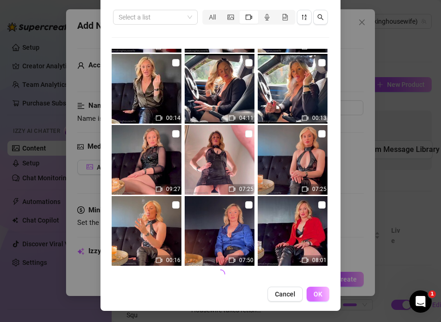
click at [323, 294] on button "OK" at bounding box center [317, 294] width 23 height 15
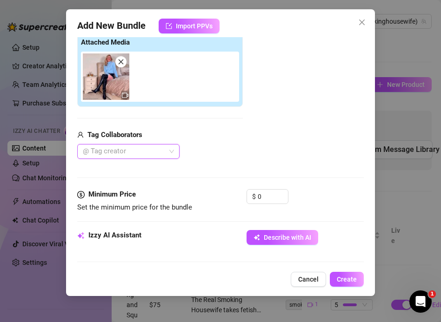
scroll to position [0, 0]
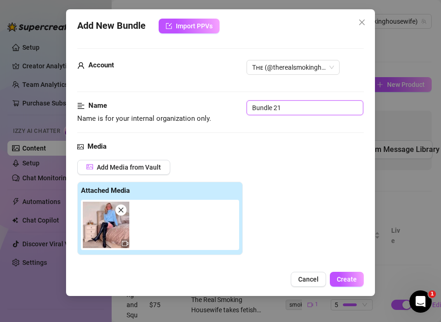
drag, startPoint x: 283, startPoint y: 107, endPoint x: 202, endPoint y: 100, distance: 81.7
click at [202, 100] on div "Name Name is for your internal organization only. Bundle 21" at bounding box center [220, 112] width 286 height 24
click at [289, 108] on input "Human Ashtay" at bounding box center [304, 107] width 117 height 15
click at [306, 110] on input "Human Ashtray" at bounding box center [304, 107] width 117 height 15
type input "Human Ashtray Thigh High Boots"
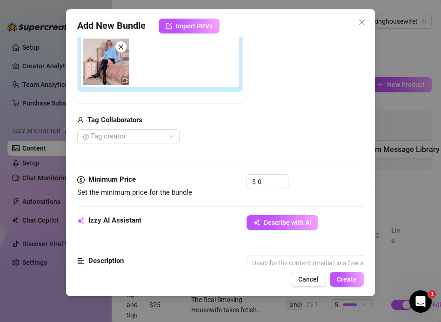
scroll to position [163, 0]
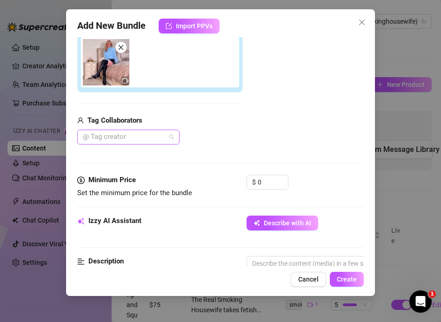
click at [133, 138] on div at bounding box center [123, 137] width 89 height 13
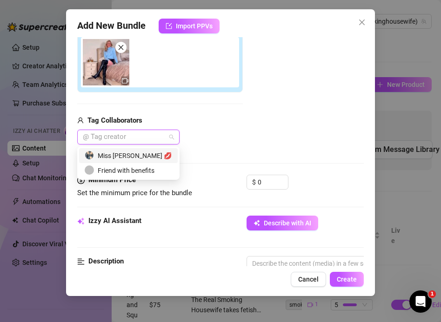
click at [133, 157] on div "Miss [PERSON_NAME] 💋" at bounding box center [128, 156] width 87 height 10
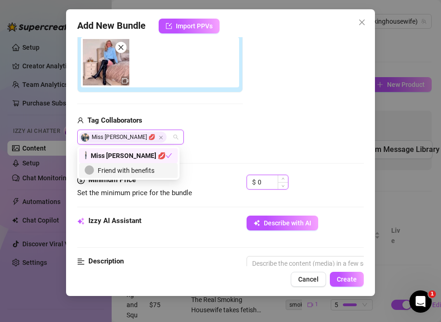
click at [272, 182] on input "0" at bounding box center [273, 182] width 30 height 14
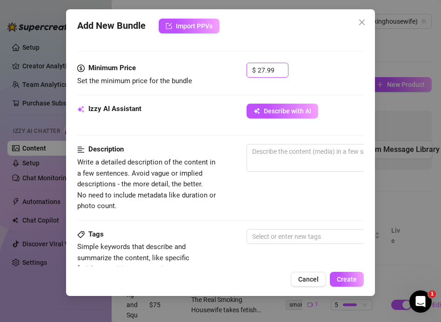
scroll to position [281, 0]
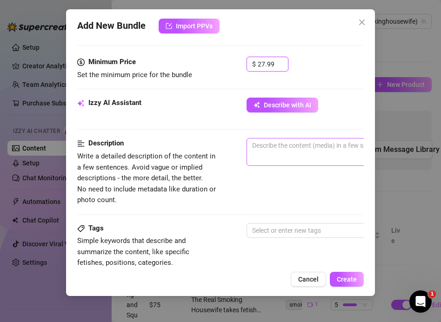
type input "27.99"
click at [261, 152] on textarea at bounding box center [409, 146] width 325 height 14
paste textarea "The Real Smoking Housewife becomes your cruel Smoking Mistress in this intense …"
type textarea "The Real Smoking Housewife becomes your cruel Smoking Mistress in this intense …"
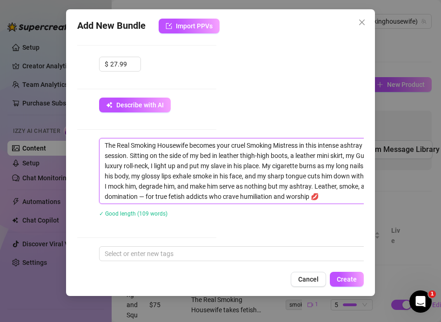
scroll to position [0, 0]
click at [192, 198] on textarea "The Real Smoking Housewife becomes your cruel Smoking Mistress in this intense …" at bounding box center [262, 171] width 325 height 65
type textarea "The Real Smoking Housewife becomes your cruel Smoking Mistress in this intense …"
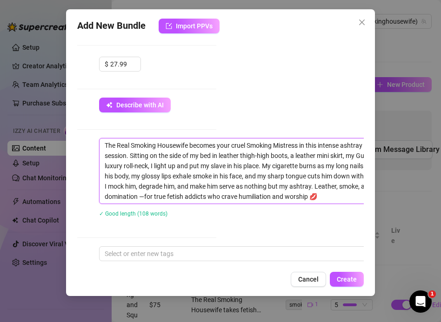
type textarea "The Real Smoking Housewife becomes your cruel Smoking Mistress in this intense …"
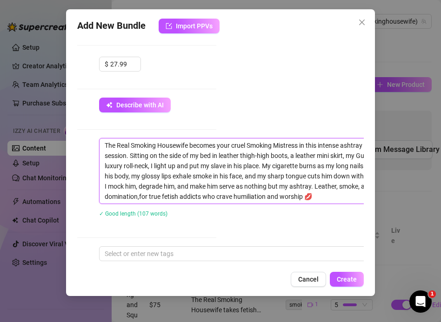
type textarea "The Real Smoking Housewife becomes your cruel Smoking Mistress in this intense …"
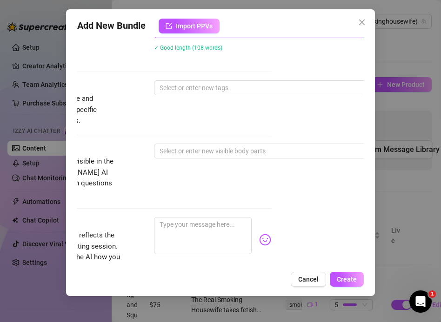
scroll to position [447, 86]
type textarea "The Real Smoking Housewife becomes your cruel Smoking Mistress in this intense …"
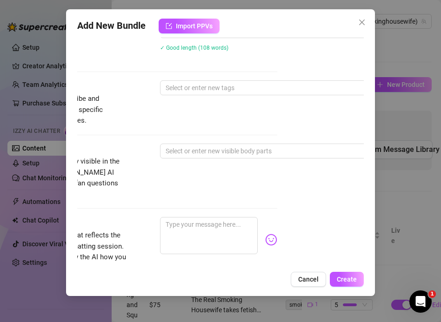
click at [198, 97] on div "Tags Simple keywords that describe and summarize the content, like specific fet…" at bounding box center [134, 103] width 286 height 46
click at [190, 86] on div at bounding box center [318, 87] width 312 height 13
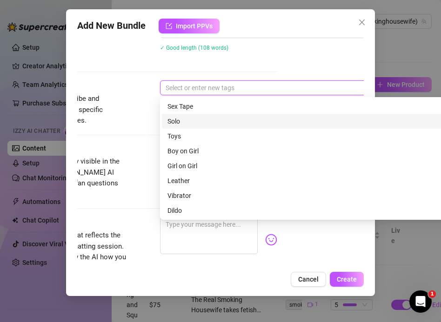
click at [186, 123] on div "Solo" at bounding box center [322, 121] width 311 height 10
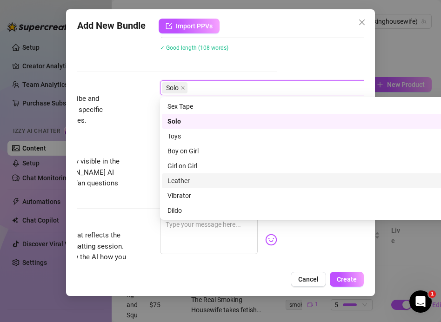
click at [185, 180] on div "Leather" at bounding box center [322, 181] width 311 height 10
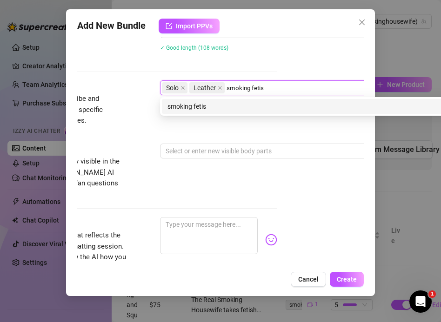
type input "smoking fetish"
type input "human ashtray"
type input "ash fetish"
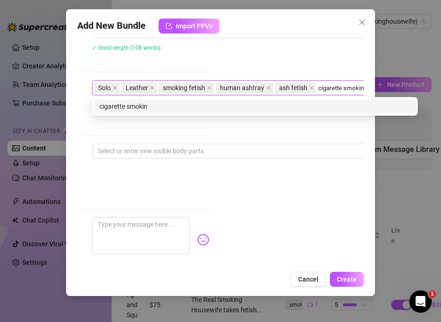
type input "[MEDICAL_DATA]"
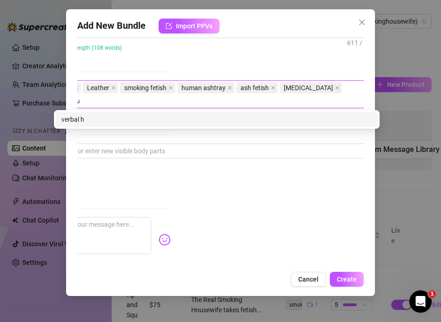
scroll to position [447, 193]
type input "verbal humiliation"
type input "domination"
type input "d"
type input "smoking mistress"
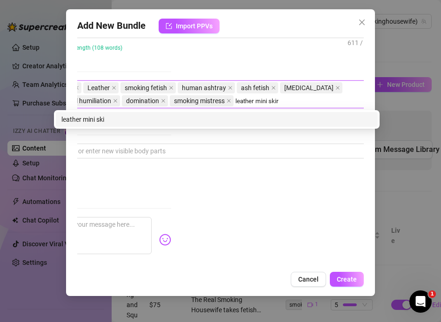
type input "leather mini skirt"
type input "thigh high boots"
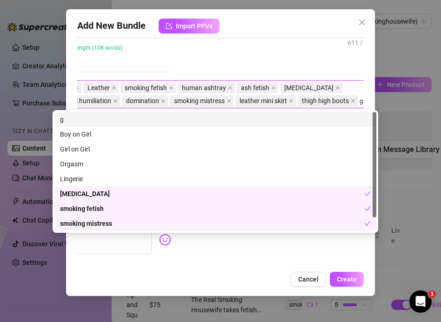
scroll to position [447, 178]
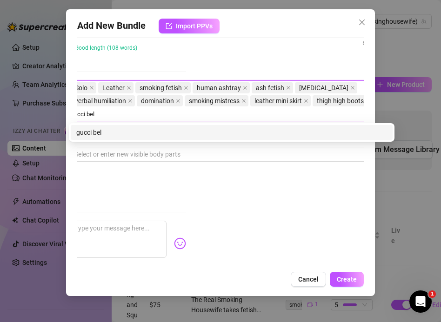
type input "gucci belt"
type input "luxury roll neck"
type input "nails fetish"
type input "milf smoking"
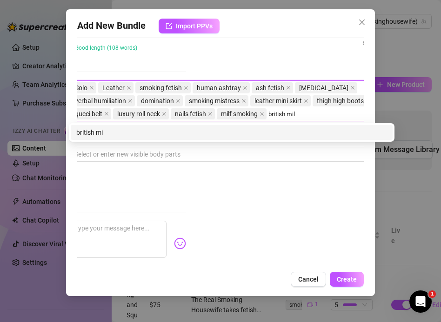
type input "british milf"
type input "smoking goddess"
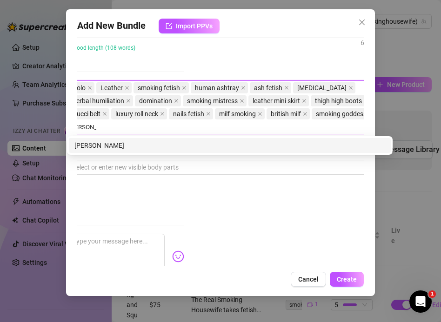
type input "ash flicking"
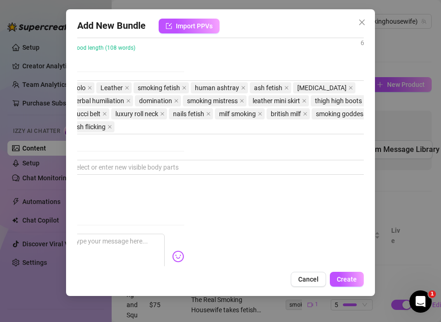
click at [237, 60] on div "The Real Smoking Housewife becomes your cruel Smoking Mistress in this intense …" at bounding box center [210, 17] width 286 height 91
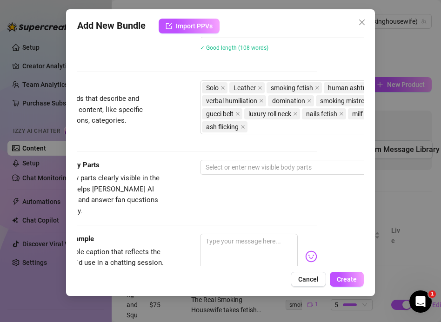
scroll to position [447, 34]
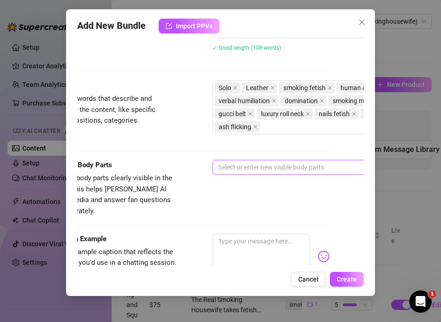
click at [236, 165] on div at bounding box center [370, 167] width 312 height 13
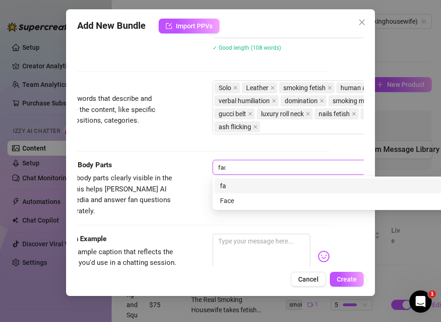
type input "face"
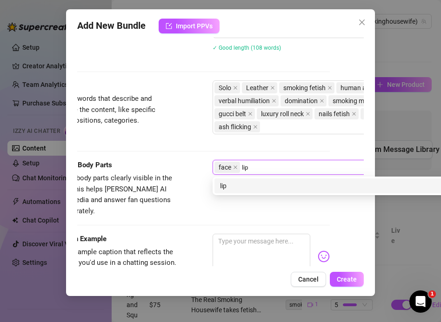
type input "lips"
type input "mouth"
type input "nails"
type input "hands"
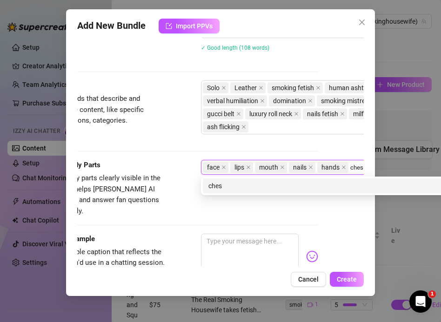
type input "chest"
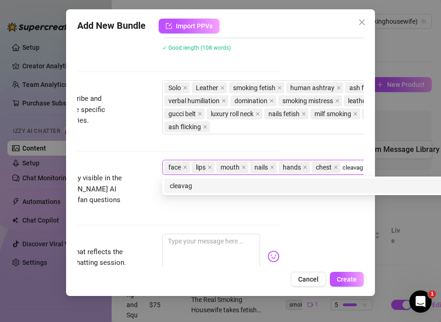
type input "cleavage"
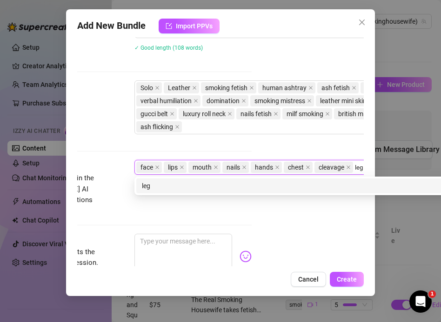
type input "legs"
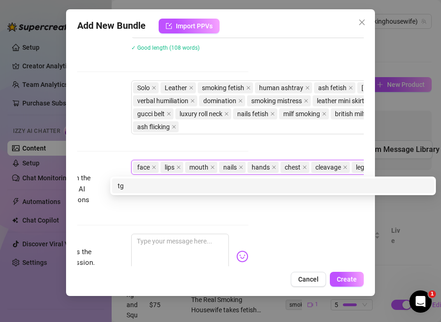
scroll to position [447, 136]
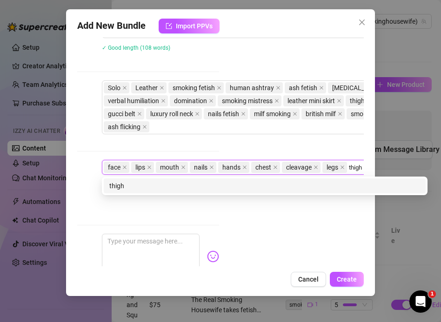
type input "thighs"
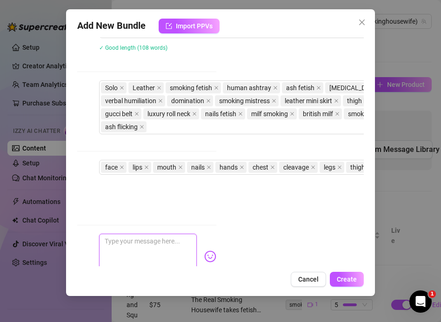
click at [119, 241] on textarea at bounding box center [148, 252] width 98 height 37
paste textarea "I smoke, I laugh, I flick ash all over you… leather, Gucci, and my filthy mouth…"
type textarea "I smoke, I laugh, I flick ash all over you… leather, Gucci, and my filthy mouth…"
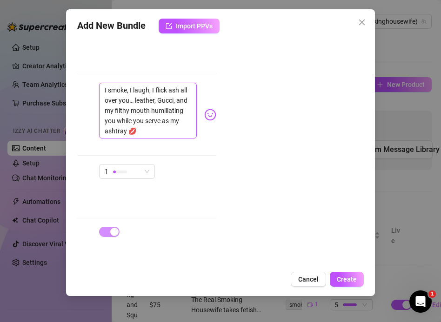
scroll to position [599, 147]
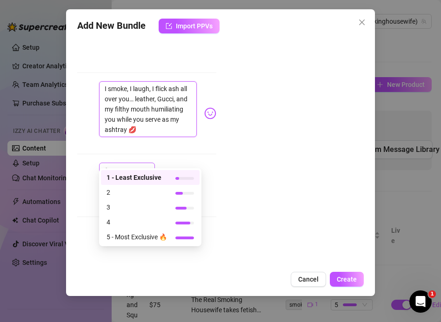
click at [126, 165] on div "1" at bounding box center [123, 170] width 36 height 14
type textarea "I smoke, I laugh, I flick ash all over you… leather, Gucci, and my filthy mouth…"
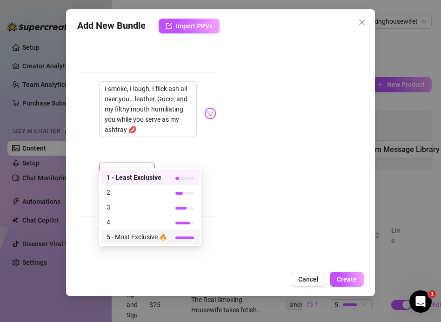
click at [138, 238] on span "5 - Most Exclusive 🔥" at bounding box center [136, 237] width 60 height 10
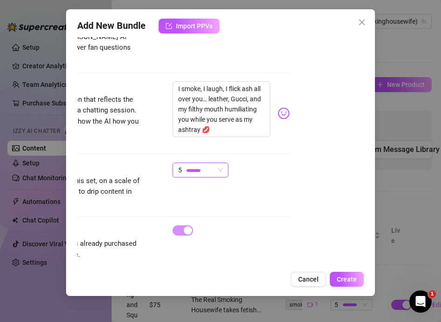
scroll to position [599, 0]
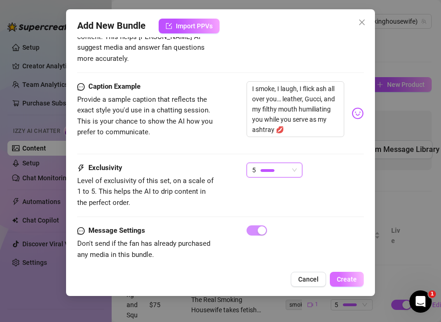
click at [345, 284] on button "Create" at bounding box center [347, 279] width 34 height 15
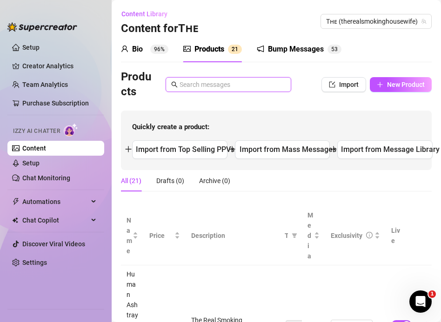
click at [186, 88] on input "text" at bounding box center [232, 85] width 106 height 10
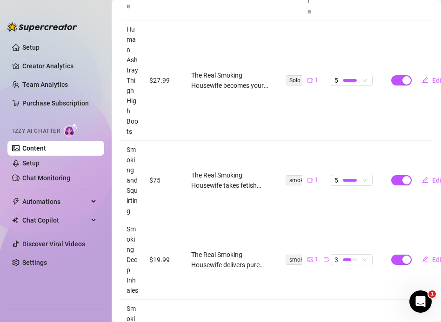
scroll to position [0, 0]
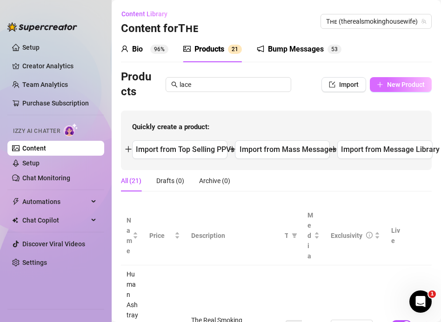
click at [387, 88] on button "New Product" at bounding box center [401, 84] width 62 height 15
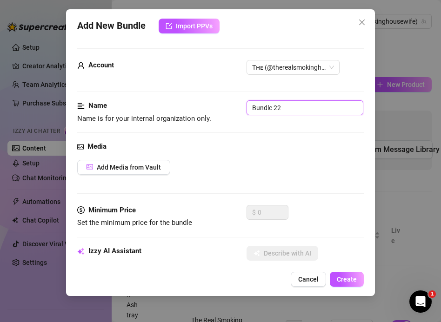
drag, startPoint x: 297, startPoint y: 103, endPoint x: 218, endPoint y: 100, distance: 79.1
click at [218, 101] on div "Name Name is for your internal organization only. Bundle 22" at bounding box center [220, 112] width 286 height 24
click at [312, 273] on button "Cancel" at bounding box center [308, 279] width 35 height 15
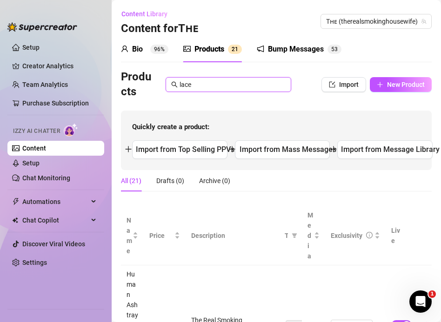
drag, startPoint x: 197, startPoint y: 83, endPoint x: 139, endPoint y: 80, distance: 58.2
click at [140, 80] on div "Products lace" at bounding box center [206, 85] width 170 height 30
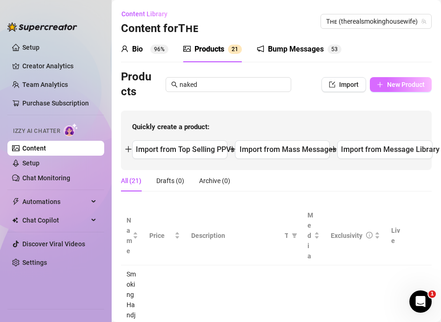
click at [393, 89] on button "New Product" at bounding box center [401, 84] width 62 height 15
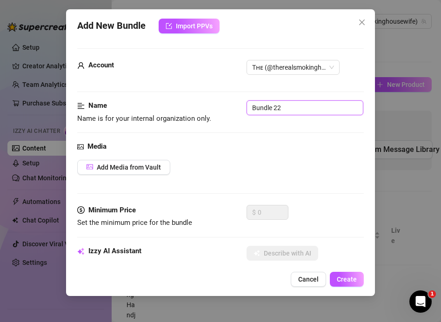
drag, startPoint x: 284, startPoint y: 105, endPoint x: 185, endPoint y: 100, distance: 99.2
click at [185, 100] on div "Name Name is for your internal organization only. Bundle 22" at bounding box center [220, 112] width 286 height 24
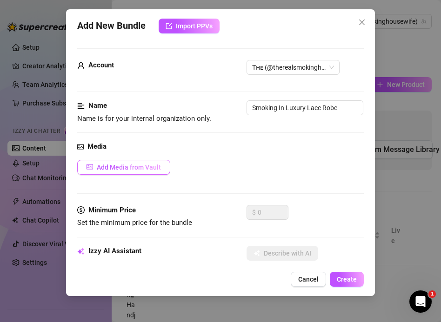
click at [105, 161] on button "Add Media from Vault" at bounding box center [123, 167] width 93 height 15
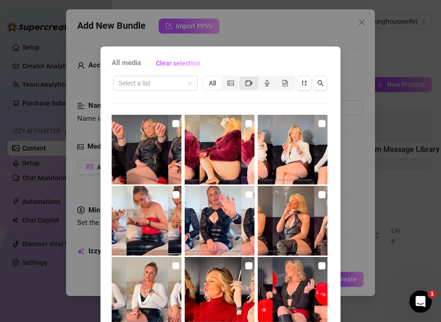
click at [248, 80] on span "segmented control" at bounding box center [249, 83] width 7 height 7
click at [242, 78] on input "segmented control" at bounding box center [242, 78] width 0 height 0
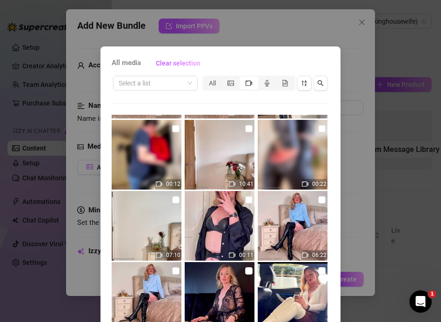
scroll to position [66, 0]
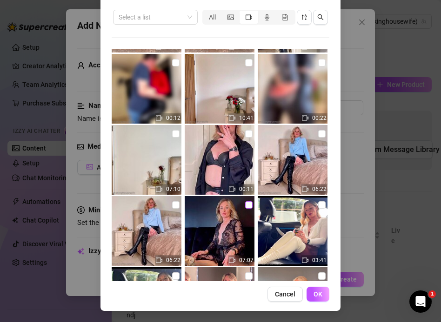
click at [247, 204] on input "checkbox" at bounding box center [248, 204] width 7 height 7
click at [314, 298] on button "OK" at bounding box center [317, 294] width 23 height 15
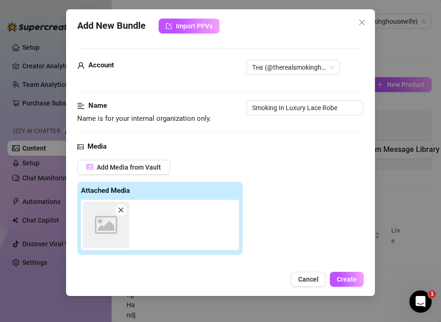
scroll to position [148, 0]
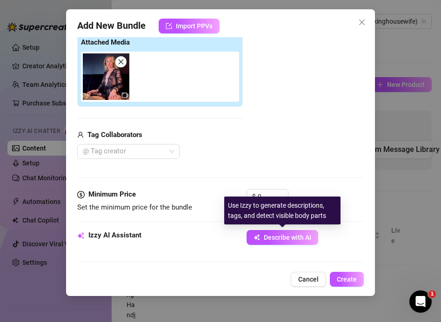
click at [264, 198] on div "Use Izzy to generate descriptions, tags, and detect visible body parts" at bounding box center [282, 211] width 116 height 28
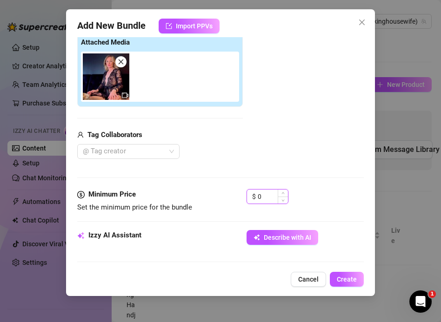
click at [265, 194] on input "0" at bounding box center [273, 197] width 30 height 14
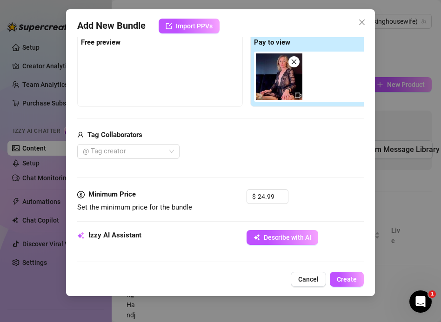
click at [100, 143] on div "Tag Collaborators @ Tag creator" at bounding box center [246, 145] width 339 height 30
click at [102, 158] on div at bounding box center [123, 151] width 89 height 13
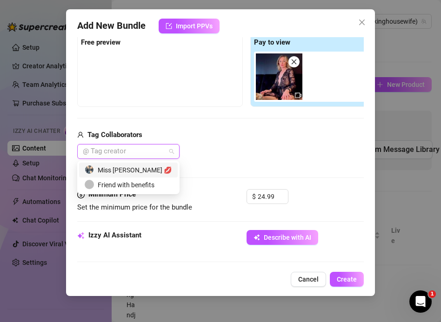
click at [107, 170] on div "Miss [PERSON_NAME] 💋" at bounding box center [128, 170] width 87 height 10
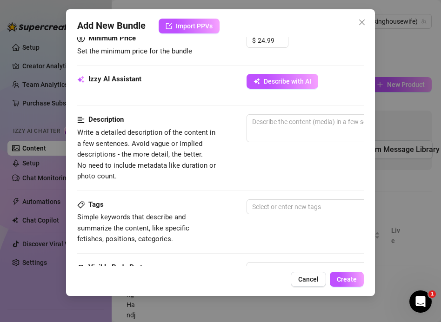
scroll to position [308, 0]
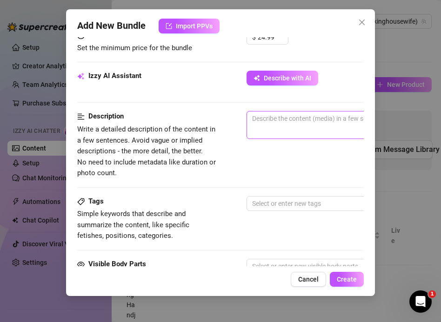
click at [262, 123] on textarea at bounding box center [409, 119] width 325 height 14
paste textarea "I smoke, I laugh, I flick ash all over you… leather, Gucci, and my filthy mouth…"
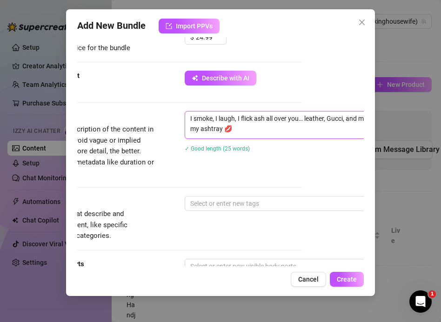
scroll to position [308, 62]
drag, startPoint x: 262, startPoint y: 123, endPoint x: 103, endPoint y: 96, distance: 161.8
click at [103, 96] on form "Account Tʜᴇ (@therealsmokinghousewife) Name Name is for your internal organizat…" at bounding box center [158, 131] width 286 height 781
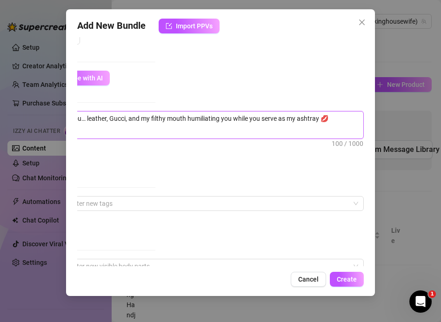
drag, startPoint x: 187, startPoint y: 118, endPoint x: 446, endPoint y: 127, distance: 259.6
click at [441, 127] on html "Setup Creator Analytics Team Analytics Purchase Subscription Izzy AI Chatter Co…" at bounding box center [220, 161] width 441 height 322
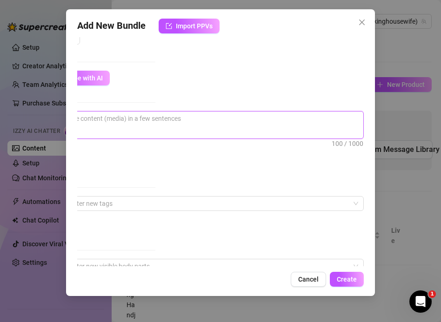
scroll to position [308, 175]
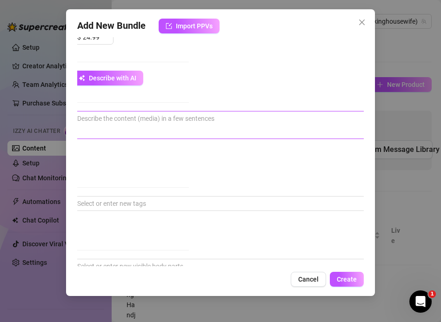
click at [137, 121] on textarea at bounding box center [234, 119] width 325 height 14
paste textarea "The Real Smoking Housewife teases with pure luxury and seduction. Laying back o…"
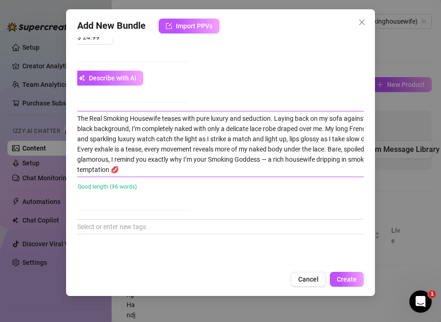
scroll to position [0, 0]
click at [270, 159] on textarea "The Real Smoking Housewife teases with pure luxury and seduction. Laying back o…" at bounding box center [234, 144] width 325 height 65
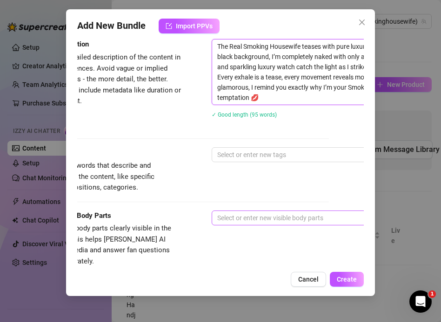
scroll to position [380, 35]
click at [230, 155] on div at bounding box center [369, 154] width 312 height 13
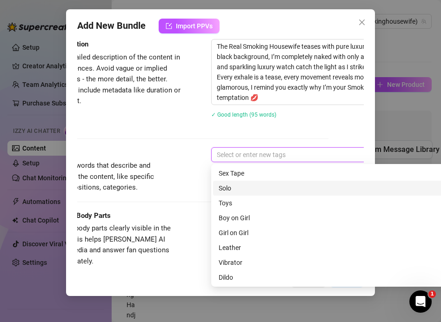
click at [233, 189] on div "Solo" at bounding box center [374, 188] width 311 height 10
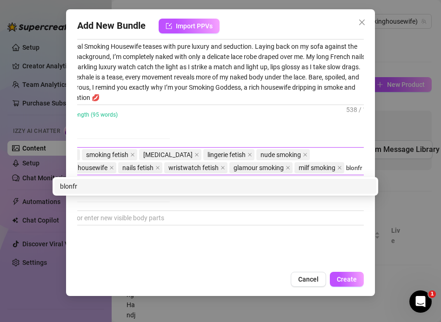
scroll to position [380, 188]
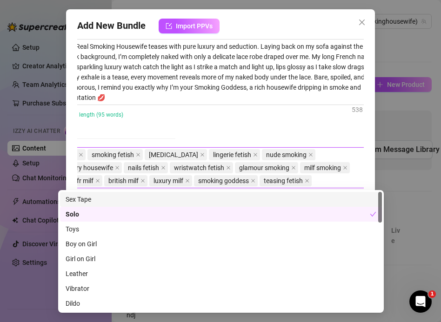
click at [189, 125] on div "The Real Smoking Housewife teases with pure luxury and seduction. Laying back o…" at bounding box center [201, 84] width 286 height 91
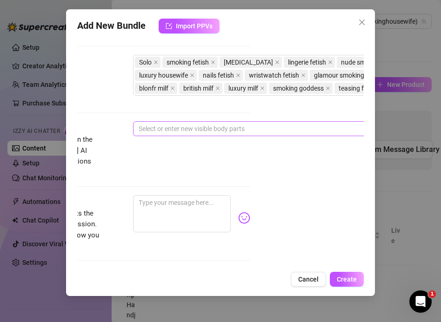
scroll to position [472, 72]
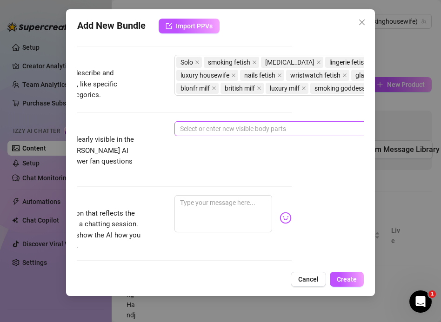
click at [187, 131] on div at bounding box center [332, 128] width 312 height 13
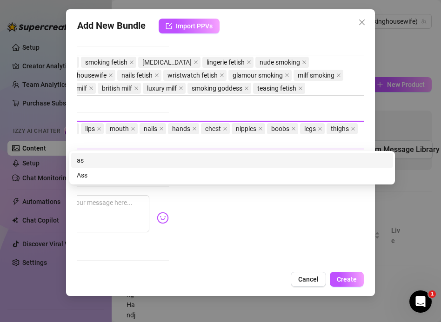
scroll to position [472, 177]
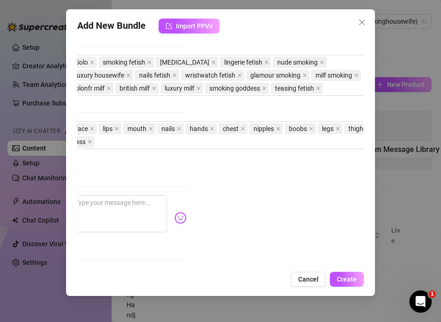
click at [171, 108] on div "Tags Simple keywords that describe and summarize the content, like specific fet…" at bounding box center [43, 88] width 286 height 66
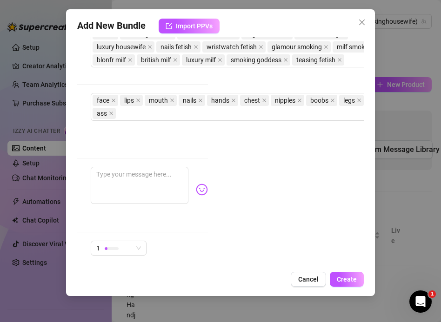
scroll to position [501, 151]
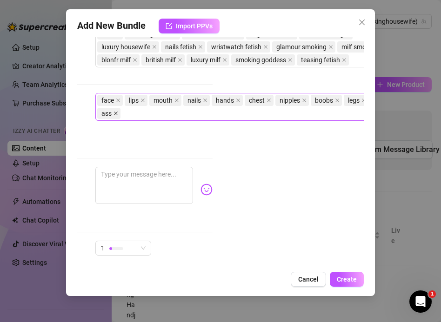
click at [115, 111] on icon "close" at bounding box center [115, 113] width 5 height 5
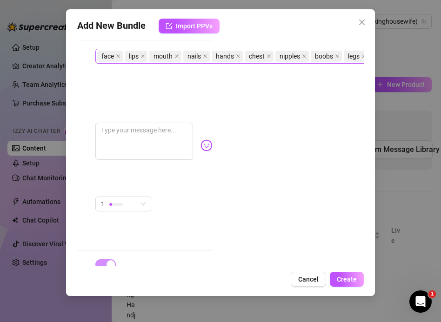
scroll to position [552, 151]
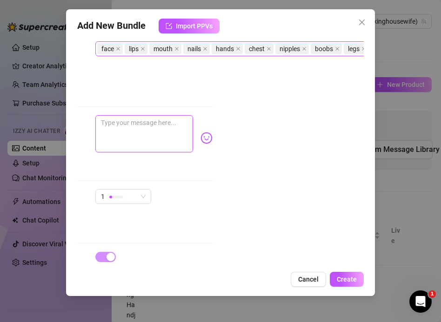
click at [116, 125] on textarea at bounding box center [144, 133] width 98 height 37
paste textarea "Naked under lace, cigarette burning, nails glittering, smoke curling from my li…"
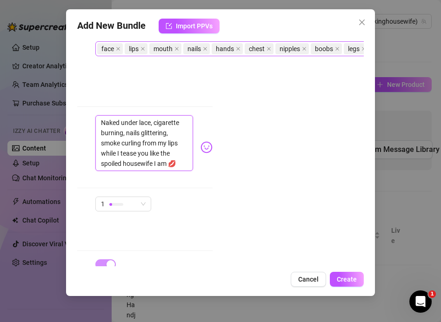
scroll to position [586, 151]
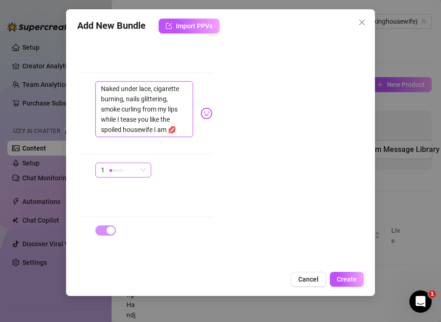
click at [127, 163] on div "1" at bounding box center [119, 170] width 36 height 14
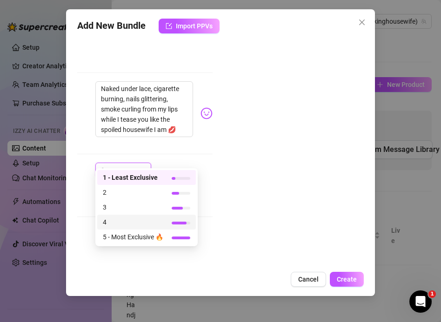
click at [138, 222] on span "4" at bounding box center [133, 222] width 60 height 10
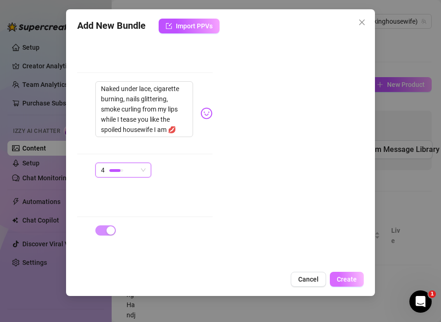
click at [338, 281] on span "Create" at bounding box center [347, 279] width 20 height 7
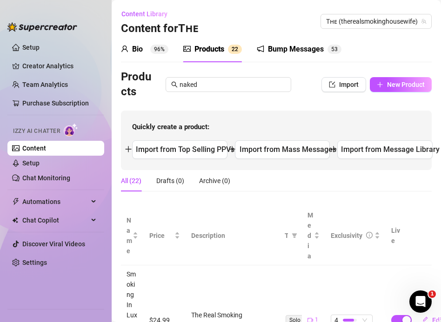
click at [5, 107] on aside "Setup Creator Analytics Team Analytics Purchase Subscription Izzy AI Chatter Co…" at bounding box center [56, 161] width 112 height 322
click at [379, 81] on icon "plus" at bounding box center [380, 84] width 7 height 7
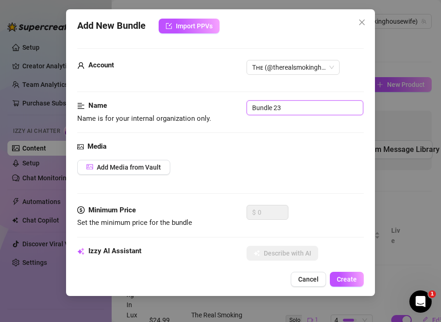
drag, startPoint x: 284, startPoint y: 111, endPoint x: 176, endPoint y: 82, distance: 111.7
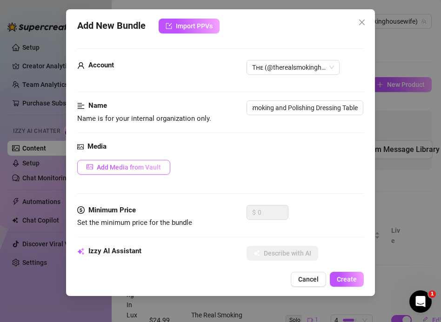
click at [110, 172] on button "Add Media from Vault" at bounding box center [123, 167] width 93 height 15
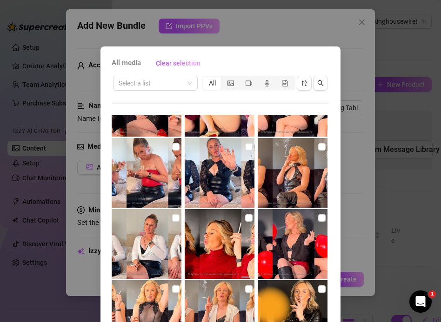
scroll to position [0, 0]
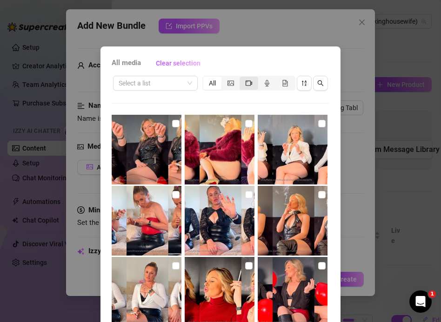
click at [246, 85] on icon "video-camera" at bounding box center [249, 82] width 7 height 5
click at [242, 78] on input "segmented control" at bounding box center [242, 78] width 0 height 0
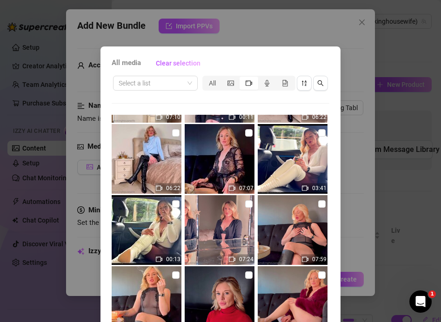
scroll to position [492, 0]
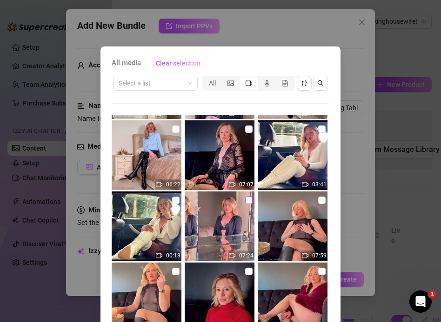
click at [247, 203] on input "checkbox" at bounding box center [248, 200] width 7 height 7
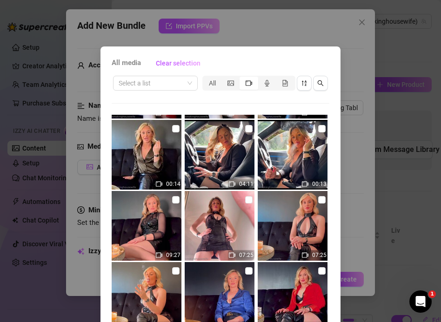
scroll to position [66, 0]
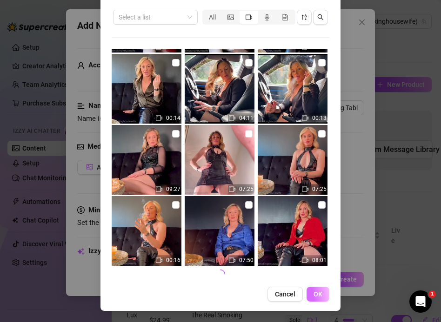
click at [317, 291] on span "OK" at bounding box center [317, 294] width 9 height 7
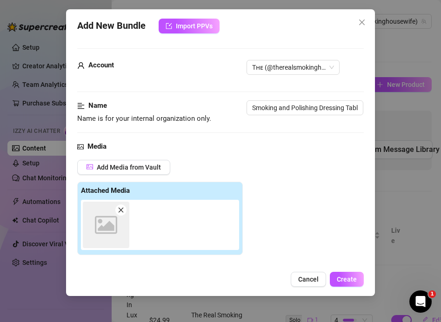
scroll to position [148, 0]
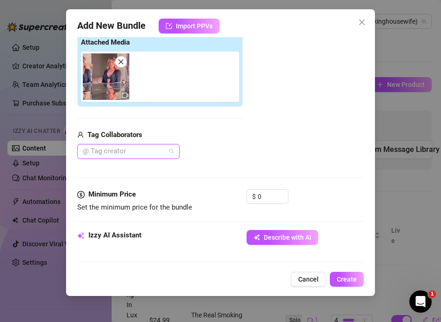
click at [104, 149] on div at bounding box center [123, 151] width 89 height 13
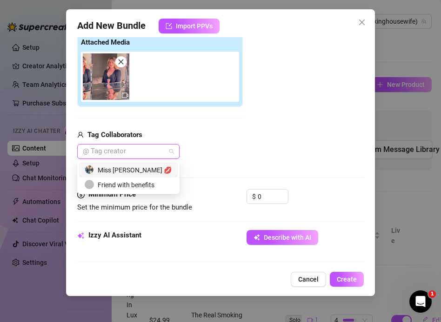
click at [113, 168] on div "Miss [PERSON_NAME] 💋" at bounding box center [128, 170] width 87 height 10
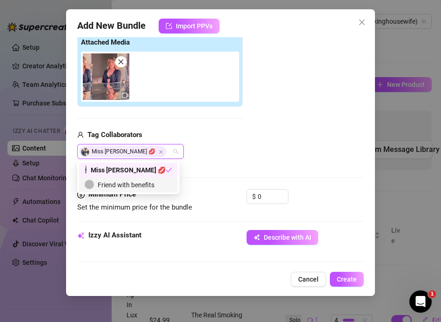
click at [213, 169] on div "Media Add Media from Vault Attached Media Tag Collaborators Miss [PERSON_NAME] 💋" at bounding box center [220, 91] width 286 height 196
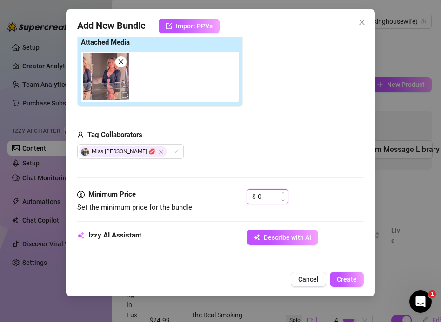
click at [271, 199] on input "0" at bounding box center [273, 197] width 30 height 14
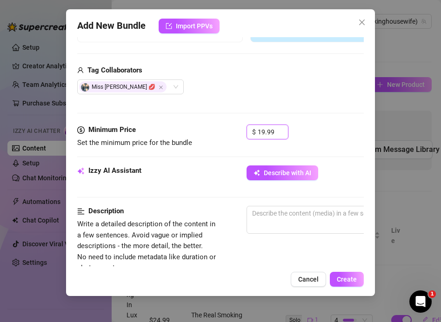
scroll to position [252, 0]
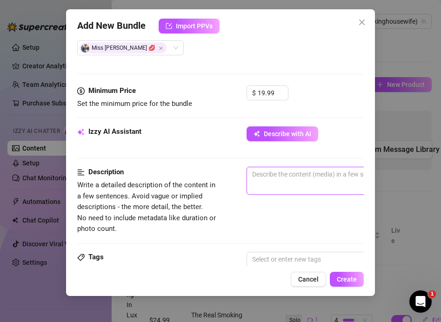
click at [269, 180] on textarea at bounding box center [409, 174] width 325 height 14
paste textarea "The Real Smoking Housewife delivers a glamorous, fetish-driven tease at my glas…"
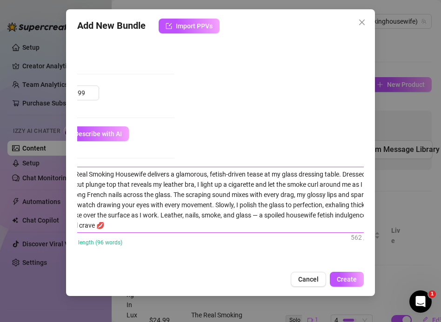
scroll to position [252, 208]
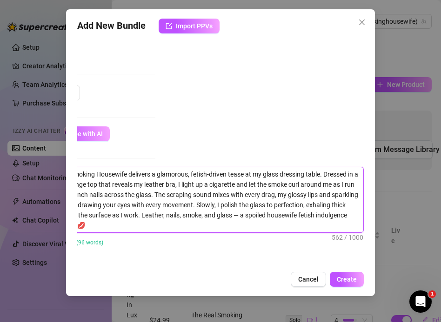
click at [285, 217] on textarea "The Real Smoking Housewife delivers a glamorous, fetish-driven tease at my glas…" at bounding box center [201, 199] width 325 height 65
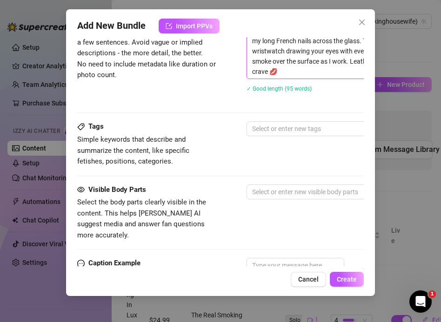
scroll to position [462, 0]
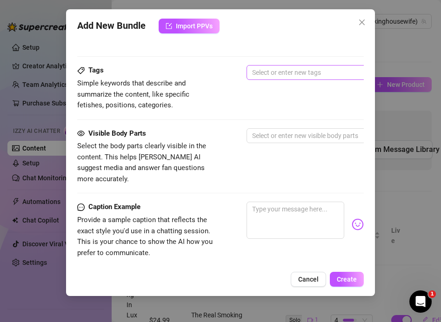
click at [254, 73] on div at bounding box center [404, 72] width 312 height 13
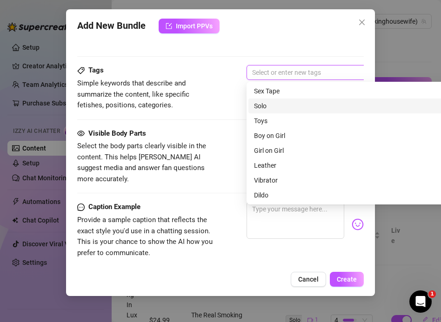
click at [260, 99] on div "Solo" at bounding box center [409, 106] width 322 height 15
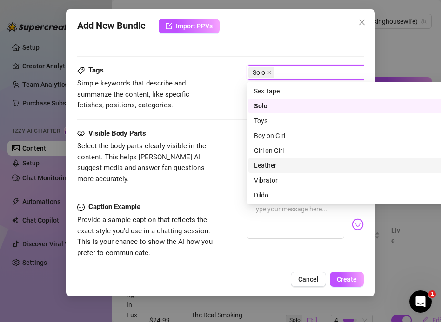
click at [268, 166] on div "Leather" at bounding box center [409, 165] width 311 height 10
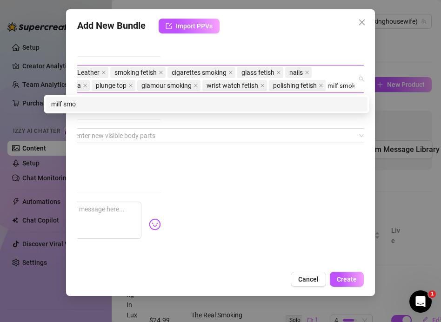
scroll to position [462, 198]
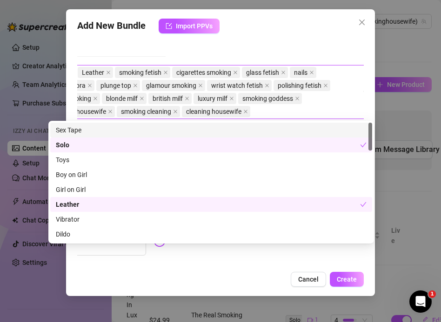
click at [239, 55] on div "Account Tʜᴇ (@therealsmokinghousewife) Name Name is for your internal organizat…" at bounding box center [220, 151] width 286 height 229
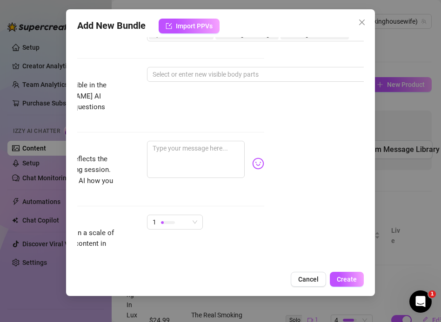
scroll to position [540, 97]
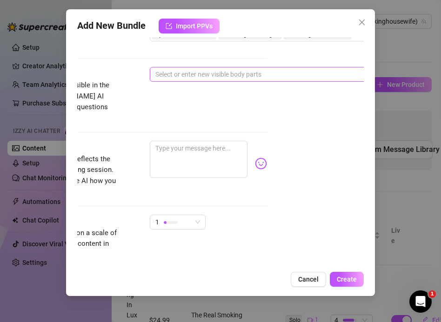
click at [180, 74] on div at bounding box center [308, 74] width 312 height 13
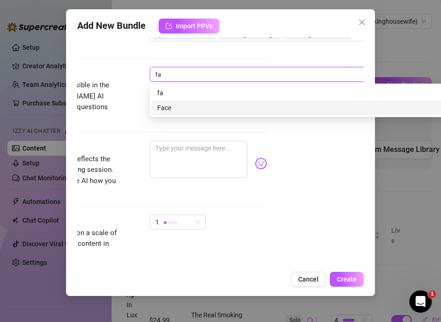
click at [172, 113] on div "Face" at bounding box center [312, 108] width 311 height 10
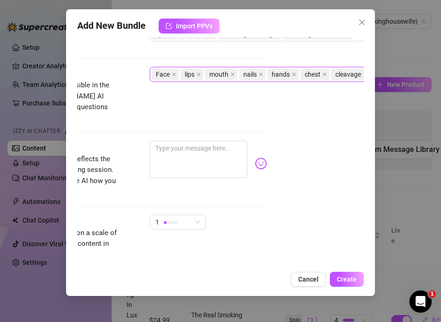
click at [110, 191] on div "Caption Example Provide a sample caption that reflects the exact style you'd us…" at bounding box center [123, 178] width 286 height 74
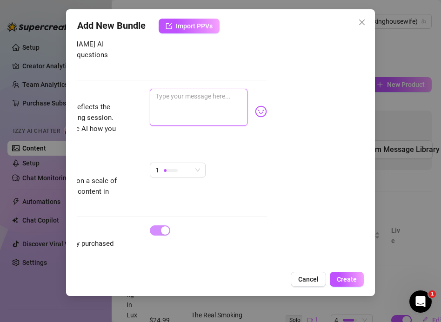
click at [185, 100] on textarea at bounding box center [199, 107] width 98 height 37
paste textarea "Smoke curling from my lips while my nails scrape across the glass… leather bra …"
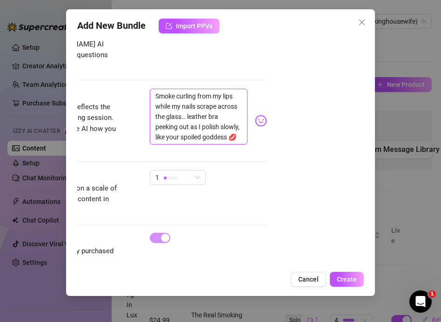
scroll to position [0, 0]
click at [170, 173] on div at bounding box center [171, 177] width 14 height 9
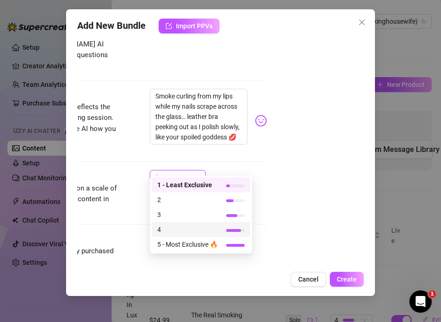
click at [181, 225] on span "4" at bounding box center [187, 230] width 60 height 10
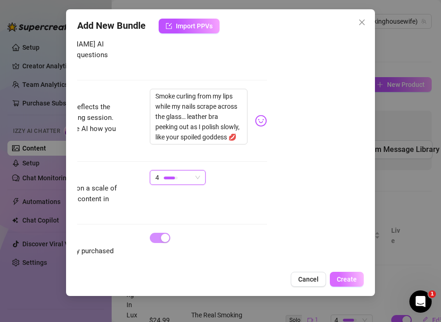
click at [343, 284] on button "Create" at bounding box center [347, 279] width 34 height 15
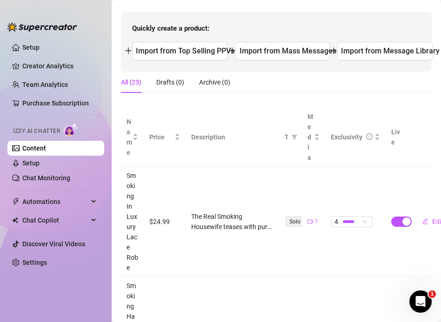
scroll to position [99, 0]
click at [40, 166] on link "Setup" at bounding box center [30, 162] width 17 height 7
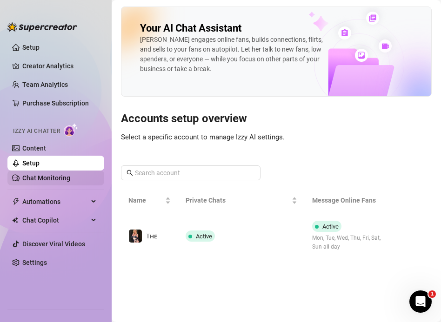
click at [66, 180] on link "Chat Monitoring" at bounding box center [46, 177] width 48 height 7
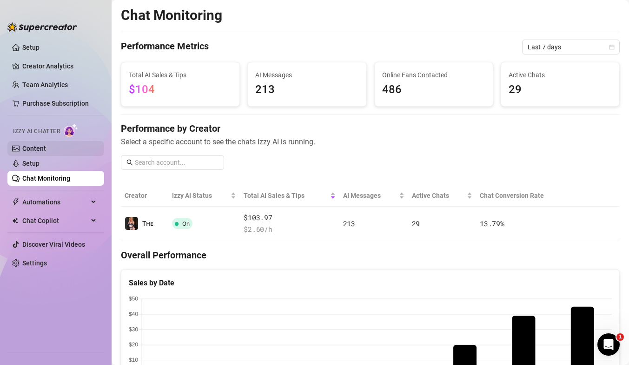
click at [37, 151] on link "Content" at bounding box center [34, 148] width 24 height 7
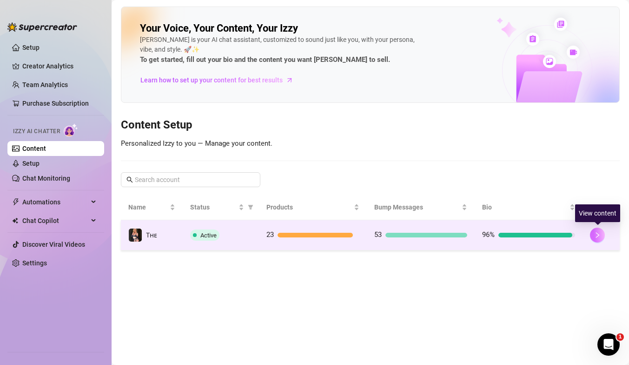
click at [603, 233] on button "button" at bounding box center [597, 234] width 15 height 15
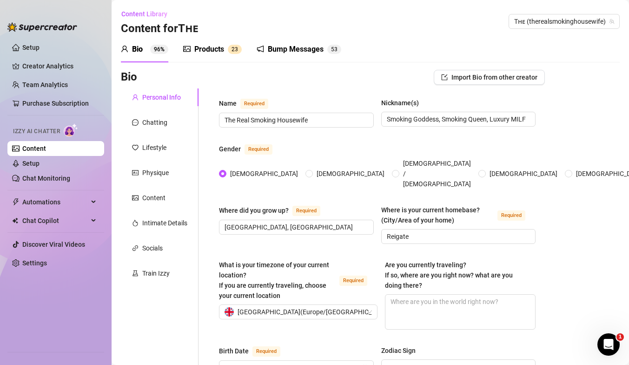
click at [220, 48] on div "Products" at bounding box center [209, 49] width 30 height 11
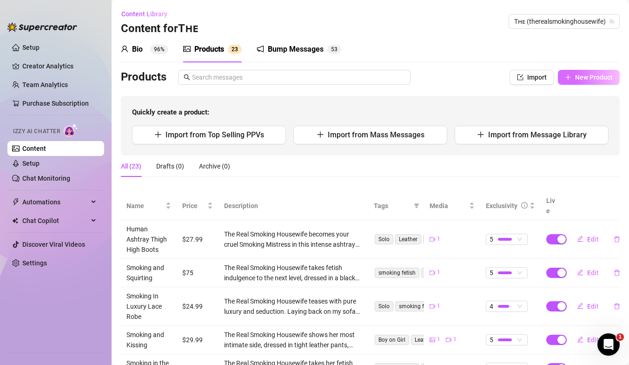
click at [583, 76] on span "New Product" at bounding box center [594, 76] width 38 height 7
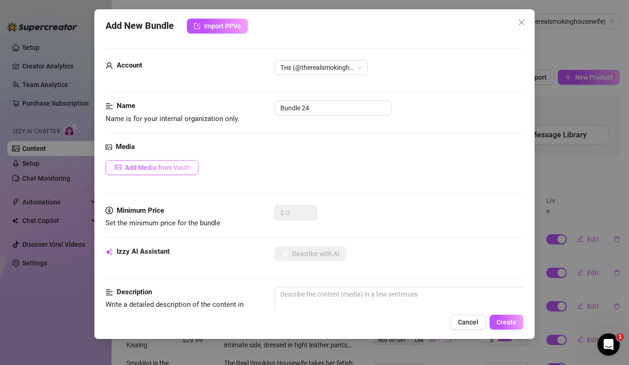
click at [153, 173] on button "Add Media from Vault" at bounding box center [152, 167] width 93 height 15
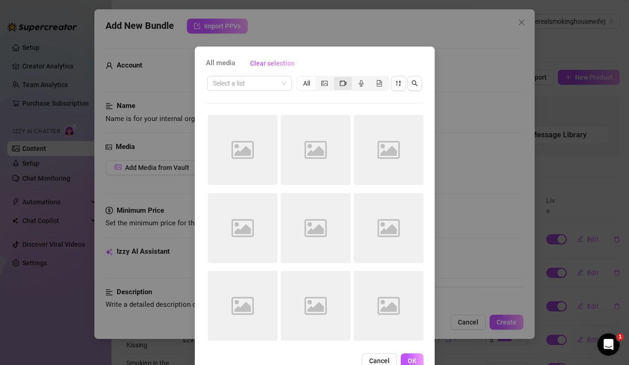
click at [343, 85] on icon "video-camera" at bounding box center [343, 83] width 7 height 7
click at [336, 78] on input "segmented control" at bounding box center [336, 78] width 0 height 0
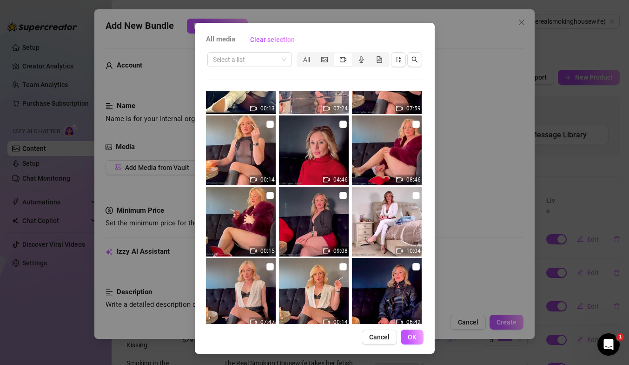
scroll to position [622, 0]
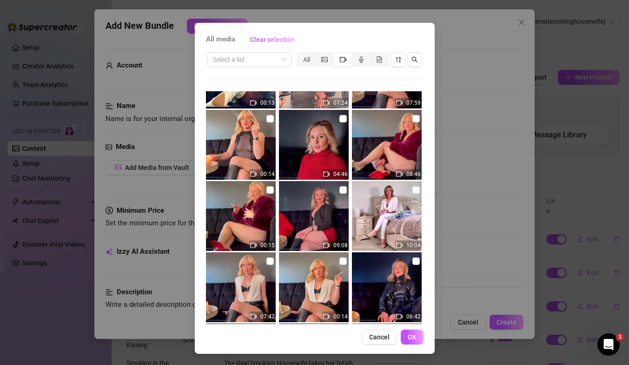
click at [503, 37] on div "All media Clear selection Select a list All 00:10 05:28 05:14 05:47 00:33 00:16…" at bounding box center [314, 182] width 629 height 365
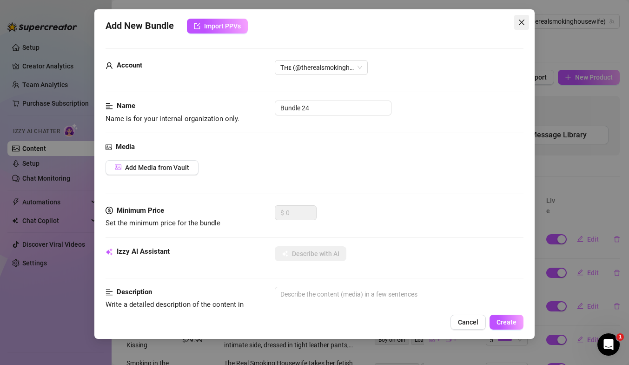
click at [525, 19] on span "Close" at bounding box center [521, 22] width 15 height 7
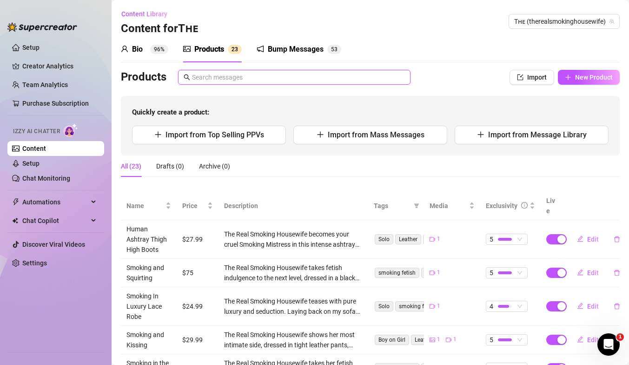
click at [212, 81] on input "text" at bounding box center [298, 77] width 213 height 10
click at [573, 81] on button "New Product" at bounding box center [589, 77] width 62 height 15
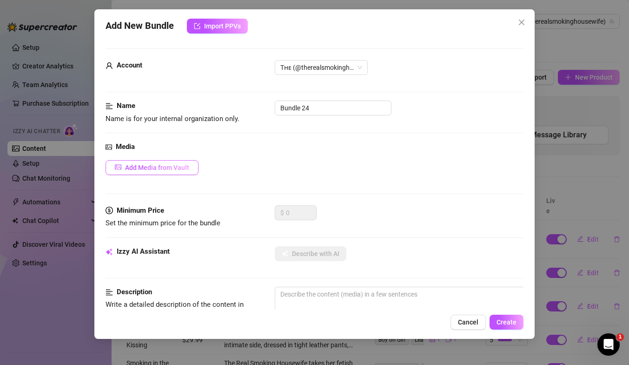
click at [152, 167] on span "Add Media from Vault" at bounding box center [157, 167] width 64 height 7
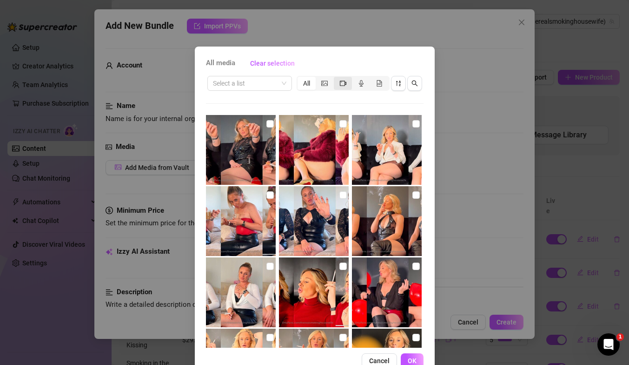
click at [347, 86] on div "segmented control" at bounding box center [343, 83] width 18 height 13
click at [336, 78] on input "segmented control" at bounding box center [336, 78] width 0 height 0
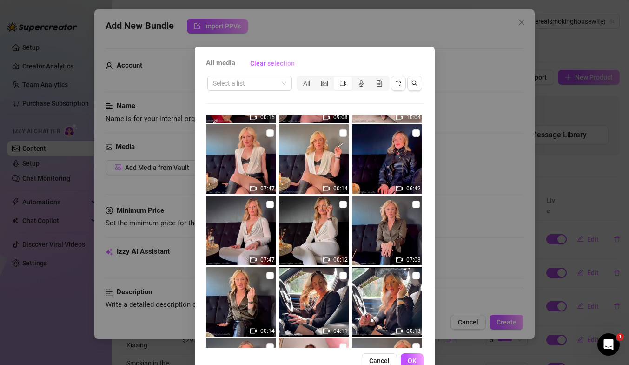
scroll to position [772, 0]
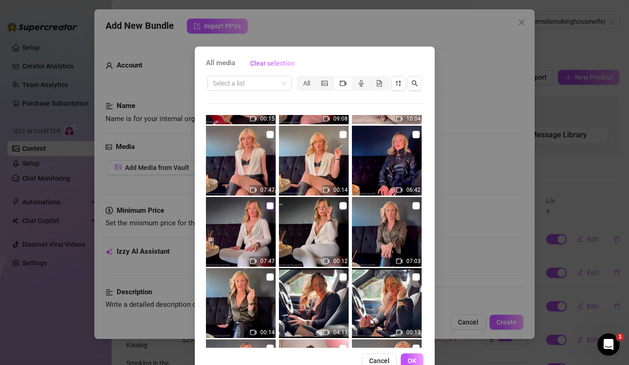
click at [272, 205] on input "checkbox" at bounding box center [269, 205] width 7 height 7
click at [411, 322] on span "OK" at bounding box center [412, 360] width 9 height 7
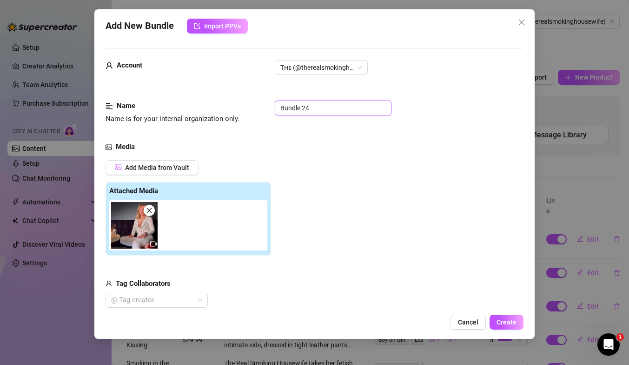
drag, startPoint x: 328, startPoint y: 108, endPoint x: 246, endPoint y: 93, distance: 83.8
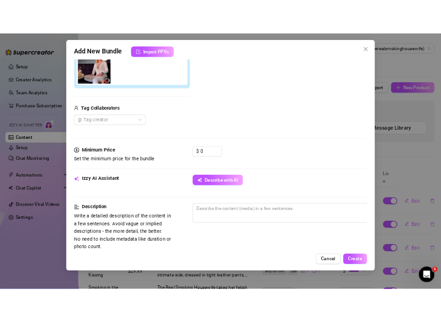
scroll to position [181, 0]
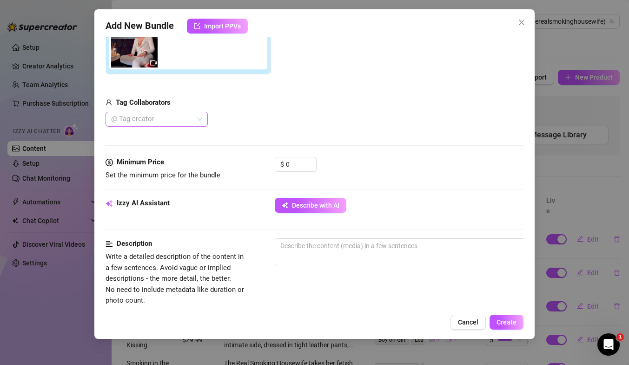
click at [160, 117] on div at bounding box center [151, 119] width 89 height 13
click at [163, 138] on div "Miss [PERSON_NAME] 💋" at bounding box center [156, 138] width 87 height 10
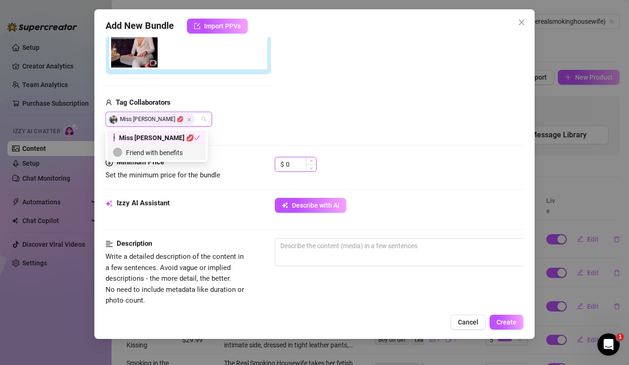
click at [296, 165] on input "0" at bounding box center [301, 164] width 30 height 14
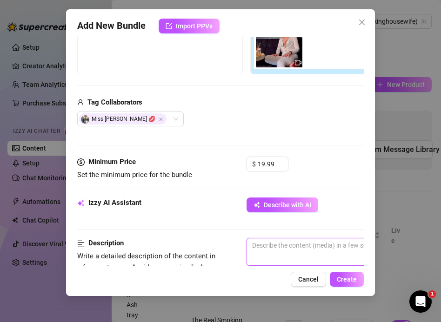
click at [272, 252] on textarea at bounding box center [409, 246] width 325 height 14
paste textarea "The Real Smoking Housewife brings you a glamorous smoking review in true luxury…"
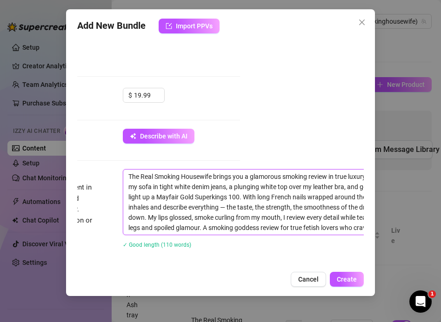
scroll to position [250, 116]
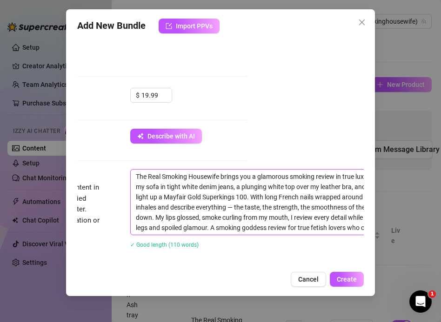
click at [237, 208] on textarea "The Real Smoking Housewife brings you a glamorous smoking review in true luxury…" at bounding box center [293, 202] width 325 height 65
click at [235, 208] on textarea "The Real Smoking Housewife brings you a glamorous smoking review in true luxury…" at bounding box center [293, 202] width 325 height 65
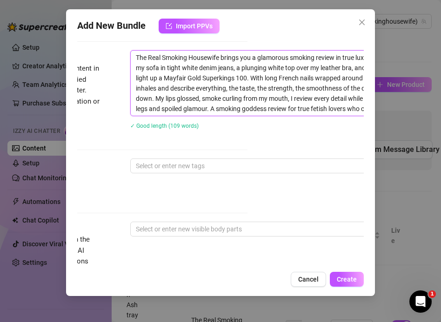
scroll to position [370, 116]
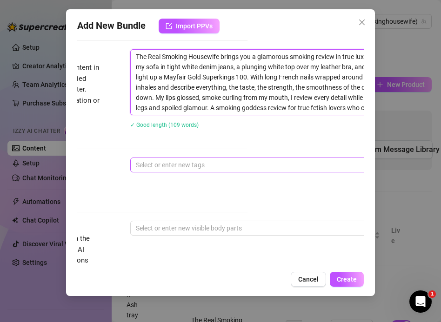
click at [159, 164] on div at bounding box center [288, 165] width 312 height 13
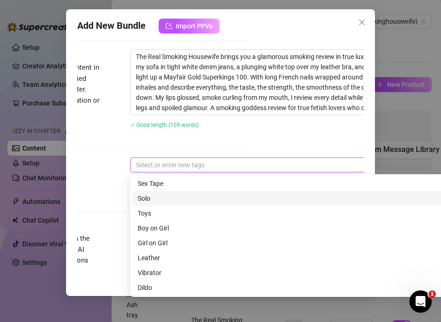
click at [156, 196] on div "Solo" at bounding box center [293, 198] width 311 height 10
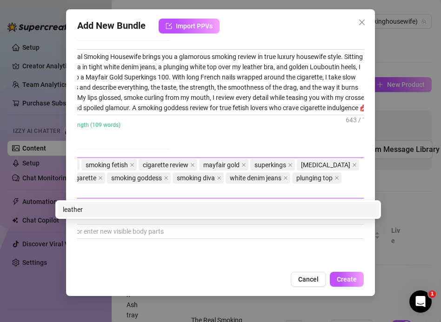
scroll to position [370, 191]
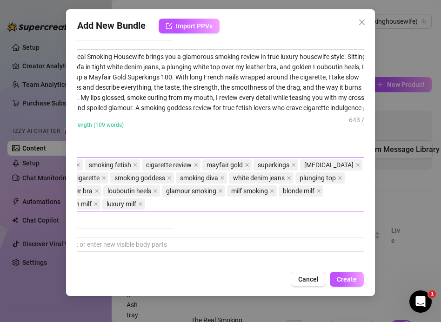
click at [152, 229] on div "Tags Simple keywords that describe and summarize the content, like specific fet…" at bounding box center [29, 198] width 286 height 80
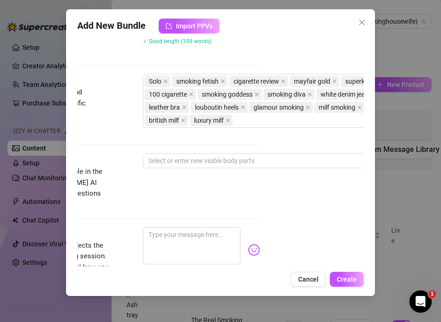
scroll to position [453, 38]
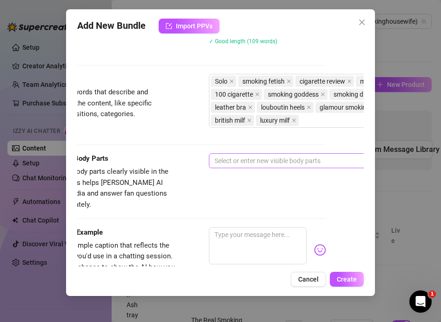
click at [223, 160] on div at bounding box center [367, 160] width 312 height 13
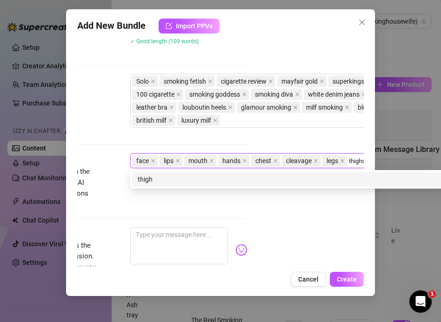
scroll to position [453, 119]
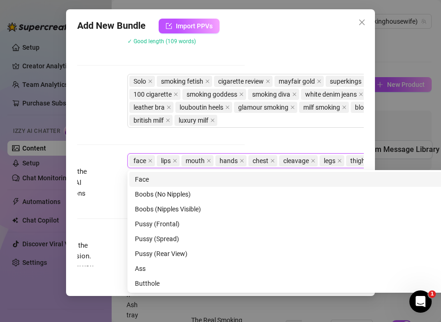
click at [165, 141] on div "Tags Simple keywords that describe and summarize the content, like specific fet…" at bounding box center [101, 114] width 286 height 80
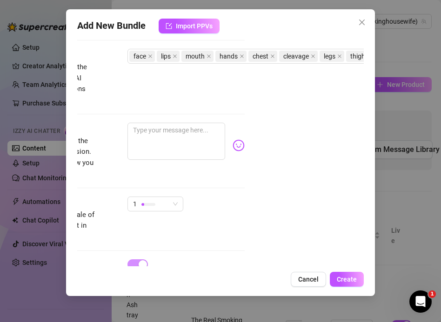
scroll to position [579, 119]
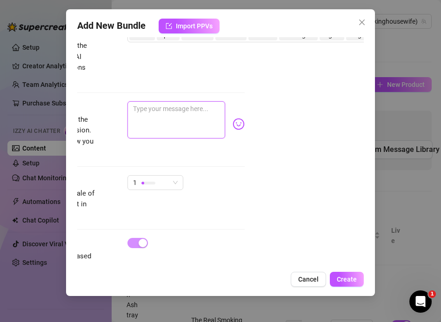
click at [140, 103] on textarea at bounding box center [176, 119] width 98 height 37
paste textarea "Reviewing my Mayfair Gold Superkings 100s… the taste, the burn, the smoke — all…"
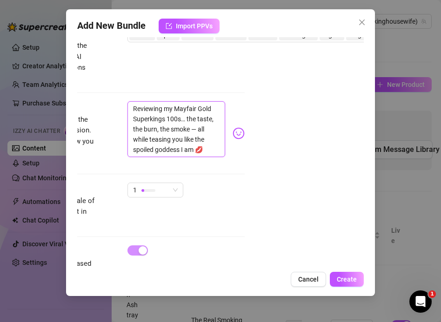
scroll to position [0, 0]
click at [197, 117] on textarea "Reviewing my Mayfair Gold Superkings 100s… the taste, the burn, the smoke — all…" at bounding box center [176, 129] width 98 height 56
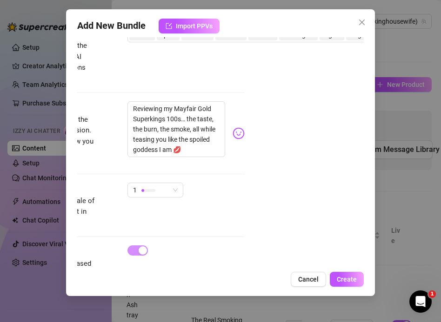
click at [209, 183] on div "1" at bounding box center [185, 194] width 117 height 23
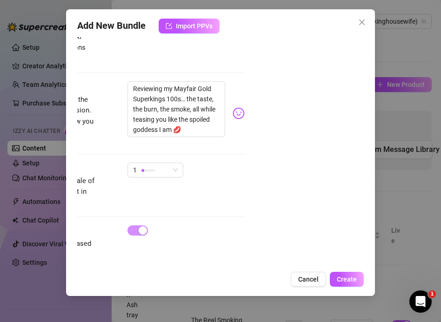
click at [159, 150] on div "Caption Example Provide a sample caption that reflects the exact style you'd us…" at bounding box center [101, 121] width 286 height 81
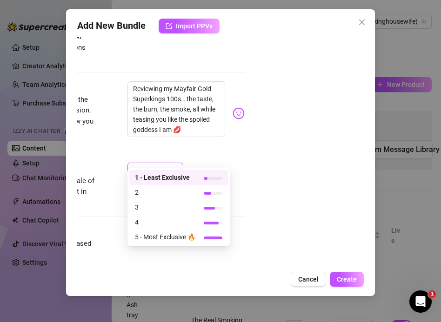
click at [159, 163] on div "1" at bounding box center [151, 170] width 36 height 14
click at [160, 206] on span "3" at bounding box center [165, 207] width 60 height 10
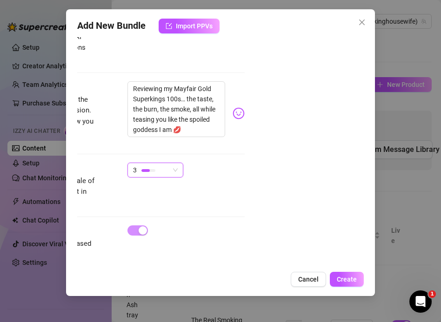
click at [364, 286] on div "Add New Bundle Import PPVs Account Tʜᴇ (@therealsmokinghousewife) Name Name is …" at bounding box center [220, 152] width 309 height 287
click at [358, 282] on button "Create" at bounding box center [347, 279] width 34 height 15
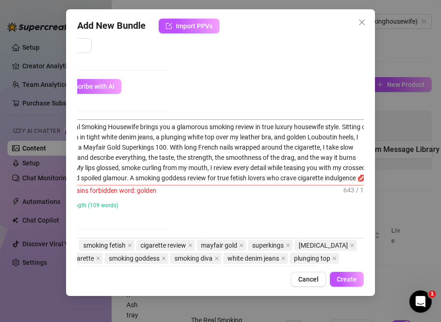
scroll to position [299, 198]
click at [315, 138] on textarea "The Real Smoking Housewife brings you a glamorous smoking review in true luxury…" at bounding box center [211, 152] width 325 height 65
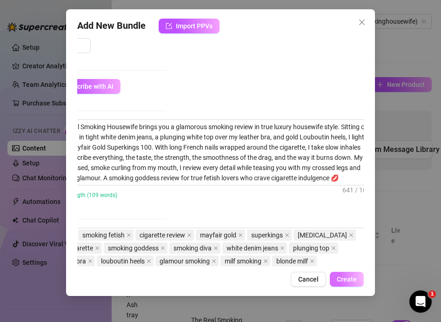
click at [344, 277] on span "Create" at bounding box center [347, 279] width 20 height 7
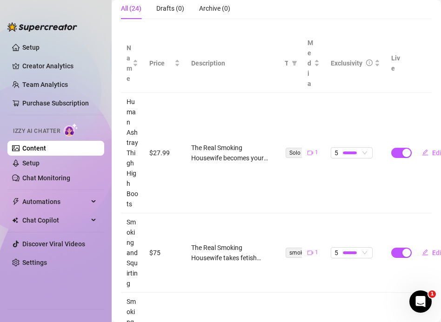
scroll to position [0, 0]
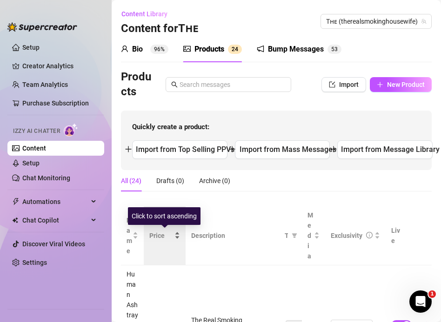
click at [178, 237] on div "Price" at bounding box center [164, 236] width 31 height 10
